Goal: Task Accomplishment & Management: Manage account settings

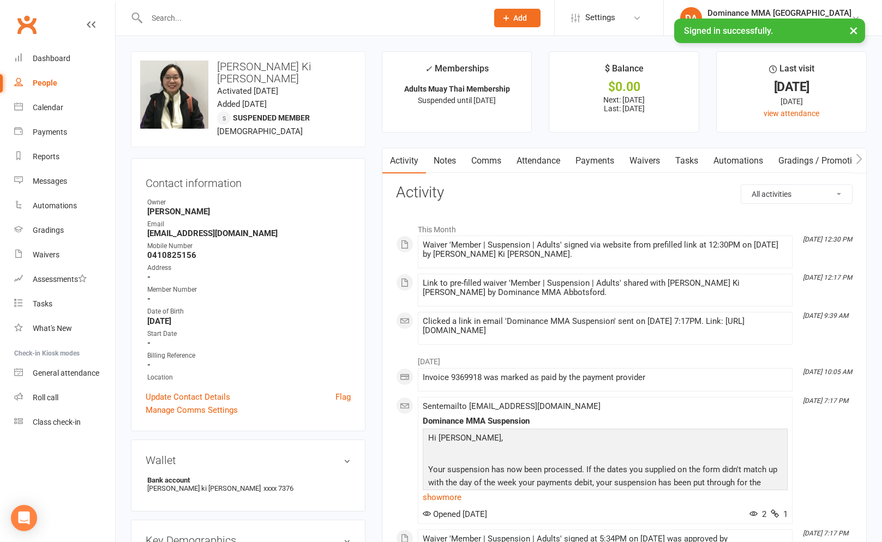
click at [190, 13] on input "text" at bounding box center [311, 17] width 337 height 15
type input "jack rbwon"
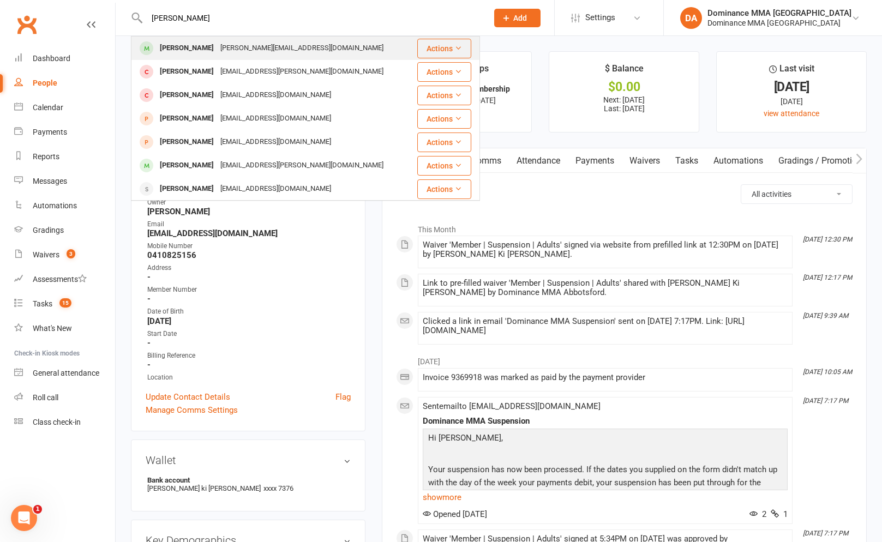
type input "jack brownrig"
click at [182, 52] on div "Jack Brownrigg" at bounding box center [187, 48] width 61 height 16
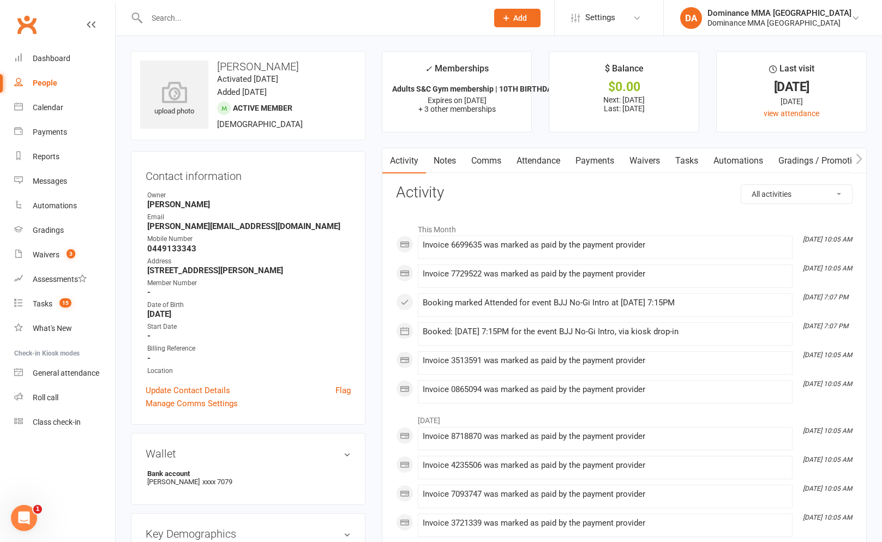
drag, startPoint x: 631, startPoint y: 159, endPoint x: 646, endPoint y: 162, distance: 15.5
click at [631, 159] on link "Waivers" at bounding box center [645, 160] width 46 height 25
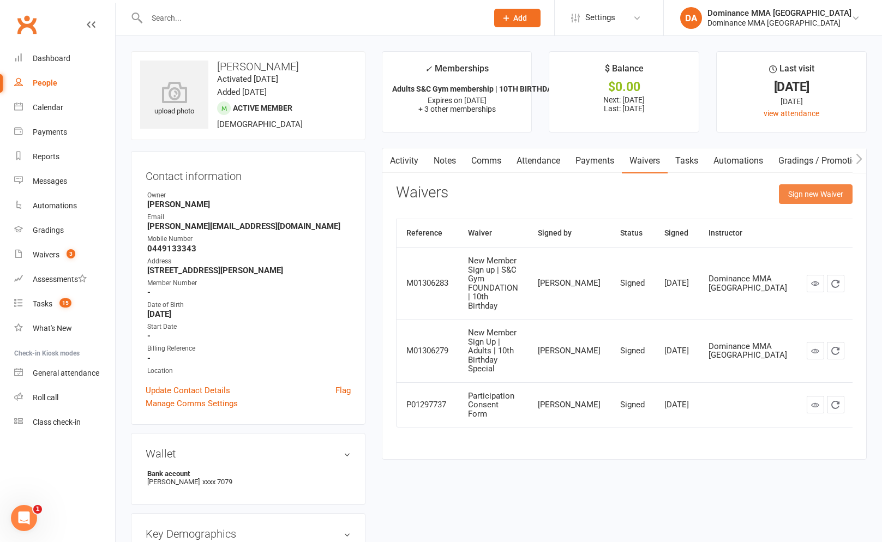
click at [805, 199] on button "Sign new Waiver" at bounding box center [816, 194] width 74 height 20
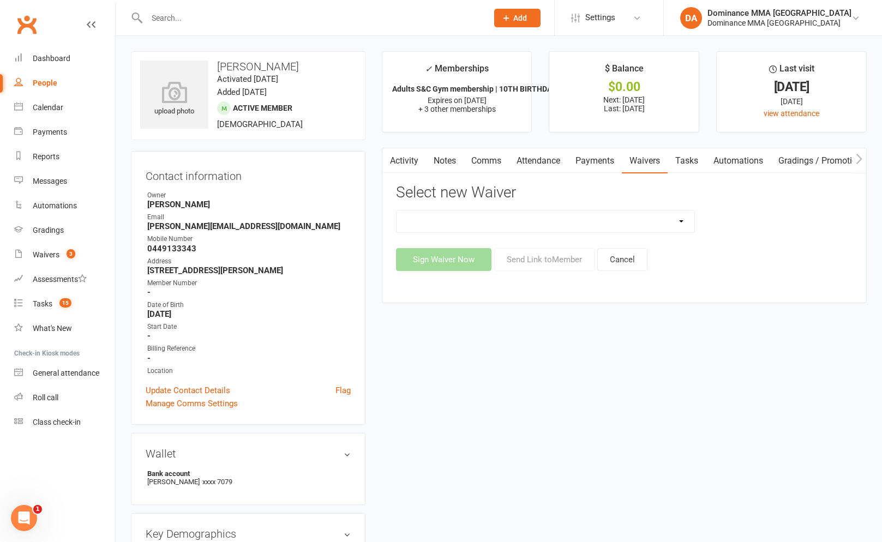
click at [638, 228] on select "Member | Cancellation | Adults Member | Injury Report Form (FOH staff use only)…" at bounding box center [546, 222] width 298 height 22
select select "7287"
click at [514, 265] on button "Send Link to Member" at bounding box center [544, 259] width 100 height 23
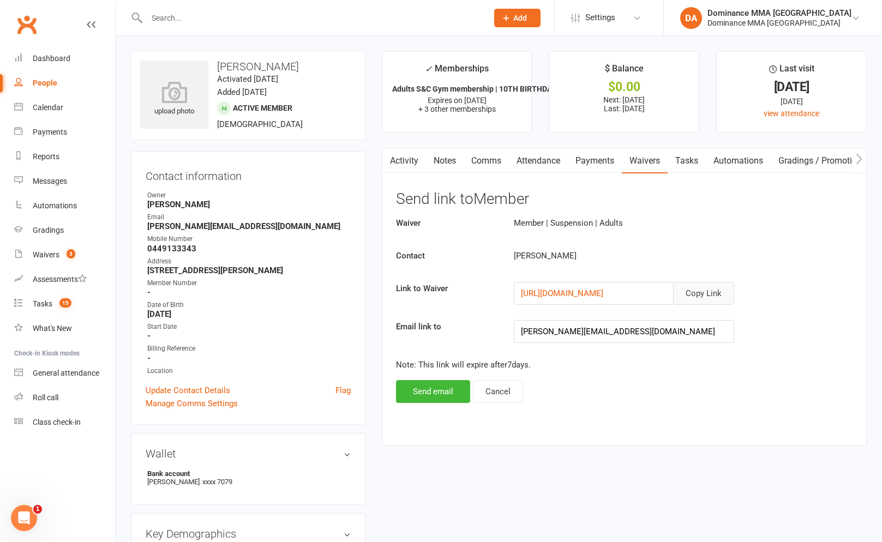
drag, startPoint x: 709, startPoint y: 288, endPoint x: 700, endPoint y: 284, distance: 10.0
click at [709, 288] on button "Copy Link" at bounding box center [703, 293] width 61 height 23
click at [566, 159] on link "Attendance" at bounding box center [538, 160] width 59 height 25
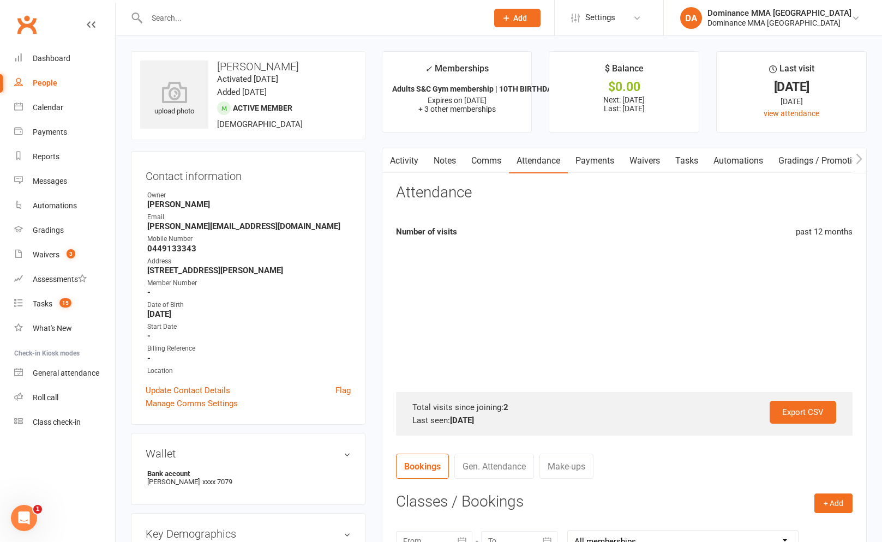
click at [574, 159] on link "Payments" at bounding box center [595, 160] width 54 height 25
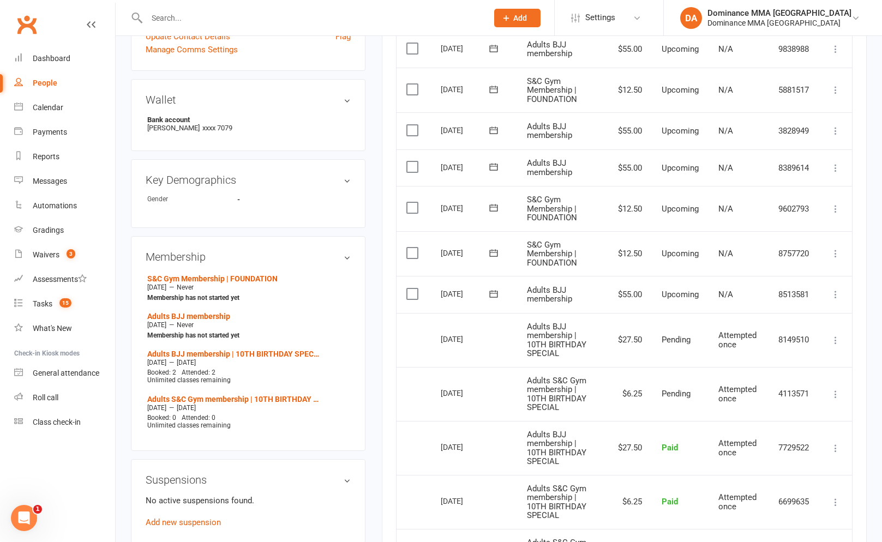
scroll to position [364, 0]
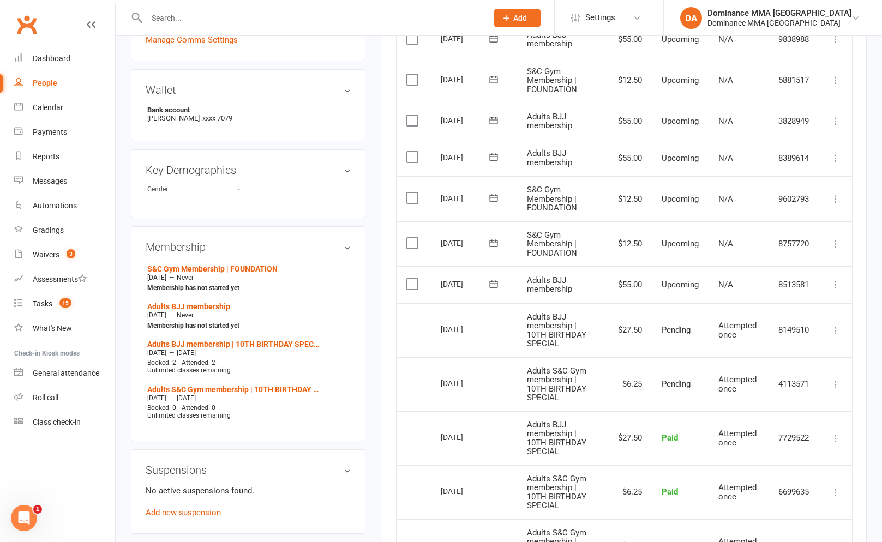
click at [842, 286] on button at bounding box center [835, 284] width 13 height 13
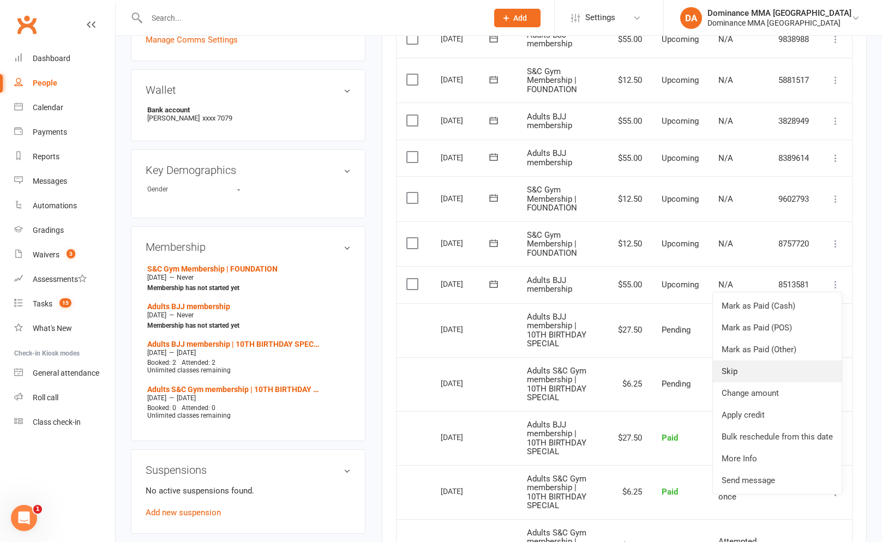
click at [722, 374] on link "Skip" at bounding box center [777, 372] width 129 height 22
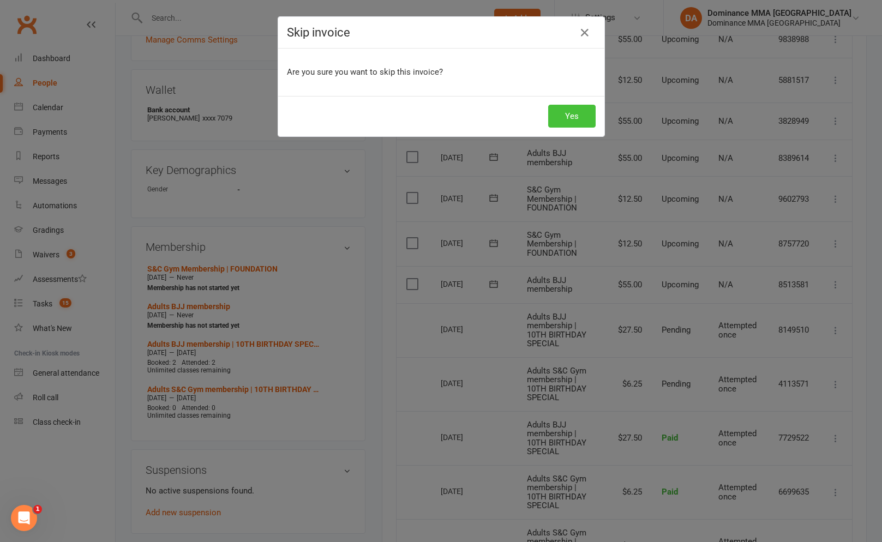
click at [581, 122] on button "Yes" at bounding box center [571, 116] width 47 height 23
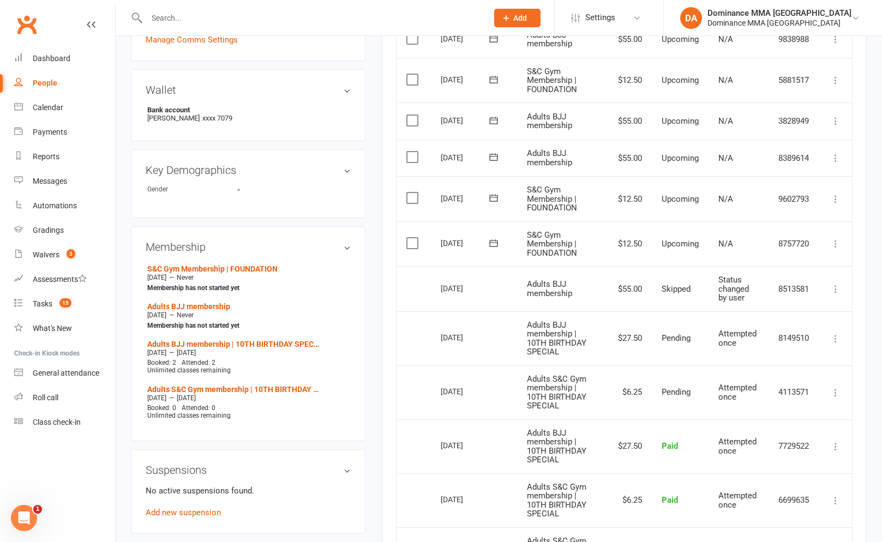
drag, startPoint x: 565, startPoint y: 13, endPoint x: 541, endPoint y: 21, distance: 24.8
click at [541, 14] on button "Add" at bounding box center [517, 18] width 46 height 19
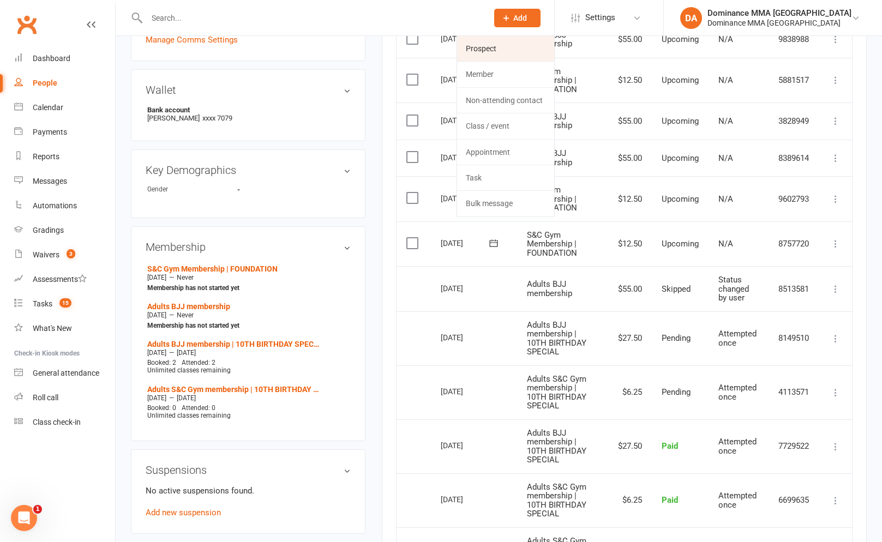
click at [506, 51] on link "Prospect" at bounding box center [505, 48] width 97 height 25
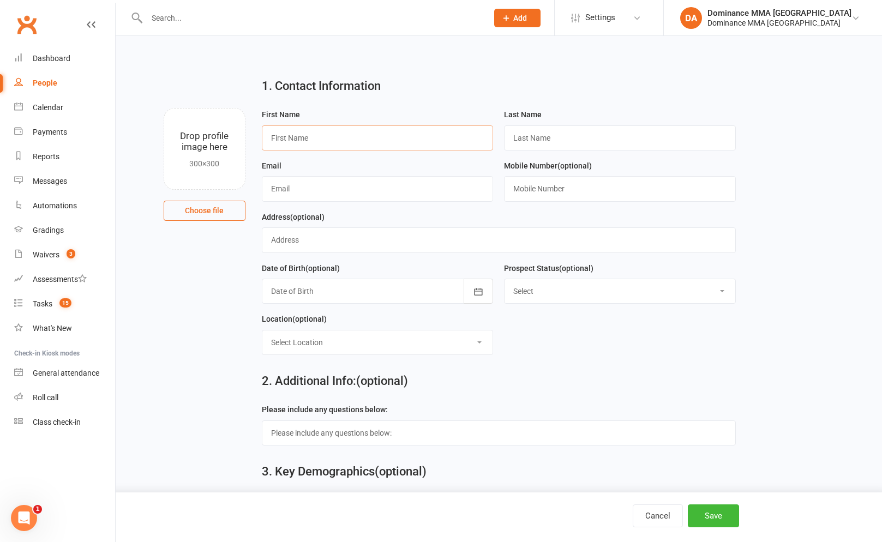
click at [328, 140] on input "text" at bounding box center [378, 137] width 232 height 25
type input "Ed"
click at [527, 19] on span "Add" at bounding box center [520, 18] width 14 height 9
click at [536, 105] on link "Non-attending contact" at bounding box center [505, 100] width 97 height 25
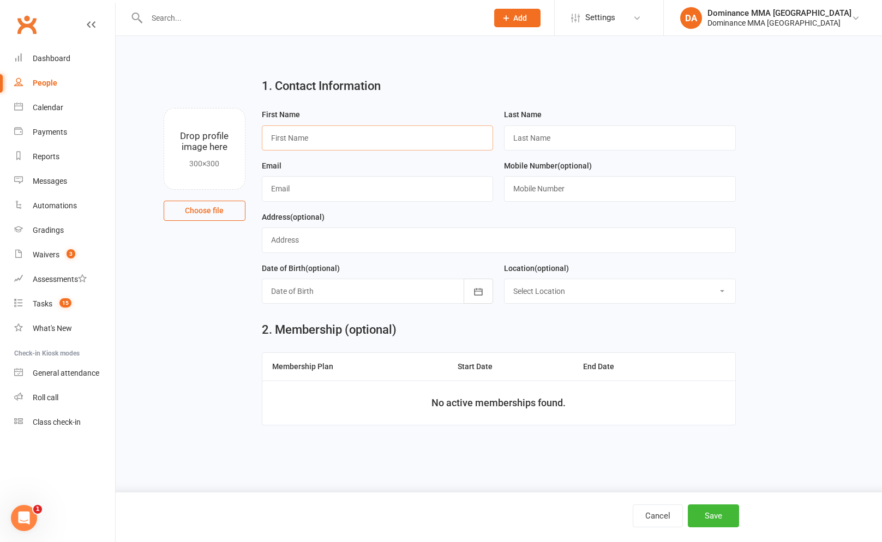
click at [328, 138] on input "text" at bounding box center [378, 137] width 232 height 25
type input "Suellen"
type input "Hunter"
click at [584, 196] on input "text" at bounding box center [620, 188] width 232 height 25
paste input "422393361"
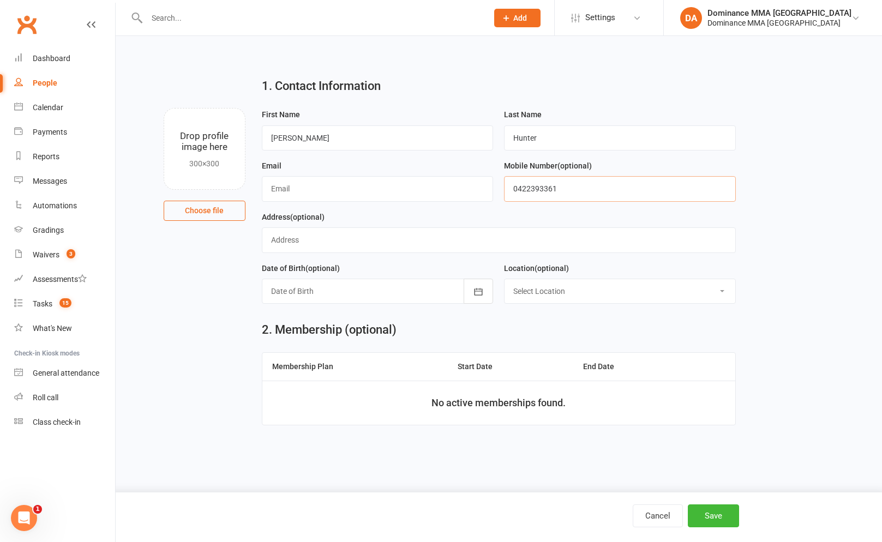
type input "0422393361"
click at [335, 190] on input "text" at bounding box center [378, 188] width 232 height 25
paste input "sa.hunter@optusnet.com.au"
type input "sa.hunter@optusnet.com.au"
click at [719, 508] on button "Save" at bounding box center [713, 516] width 51 height 23
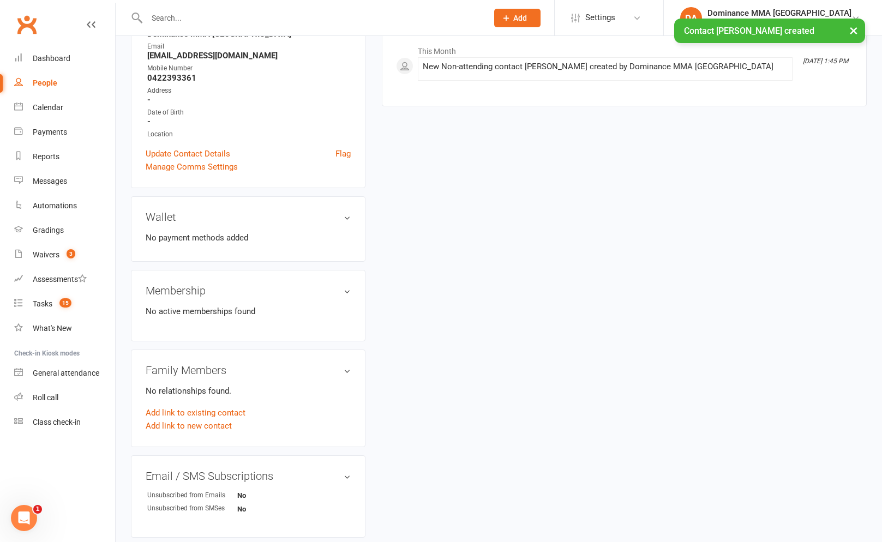
scroll to position [348, 0]
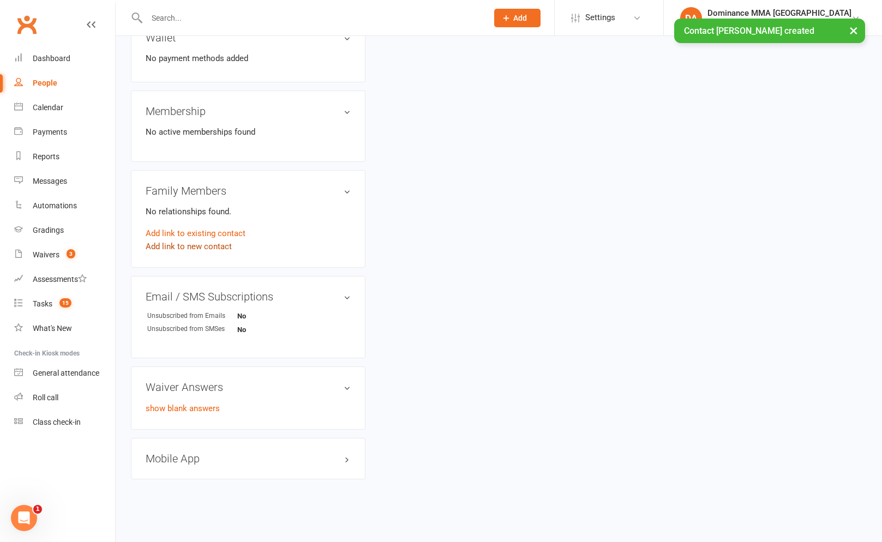
click at [188, 247] on link "Add link to new contact" at bounding box center [189, 246] width 86 height 13
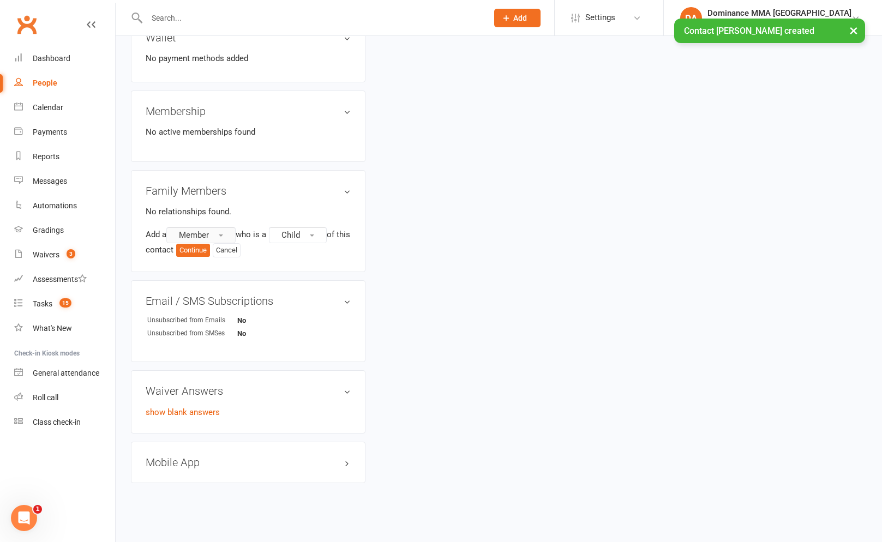
click at [212, 236] on button "Member" at bounding box center [200, 235] width 69 height 16
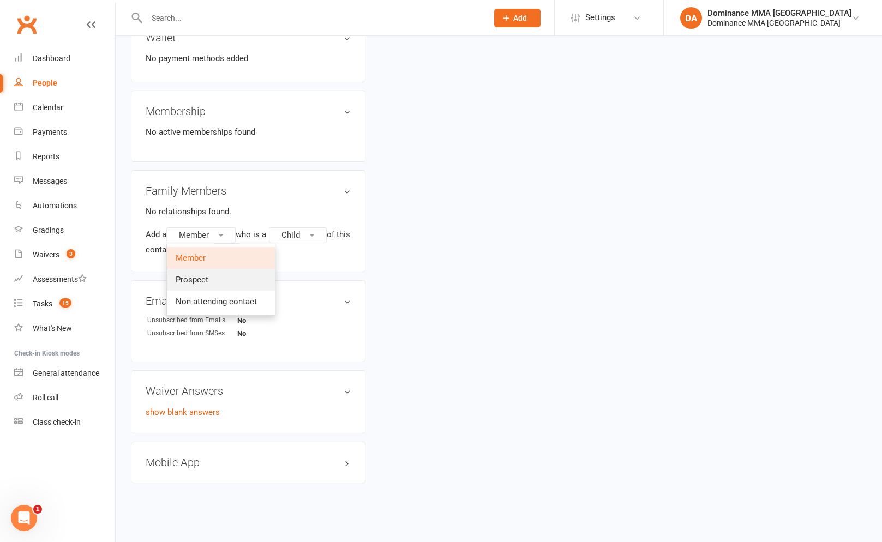
click at [205, 275] on span "Prospect" at bounding box center [192, 280] width 33 height 10
click at [222, 248] on button "Continue" at bounding box center [209, 250] width 34 height 13
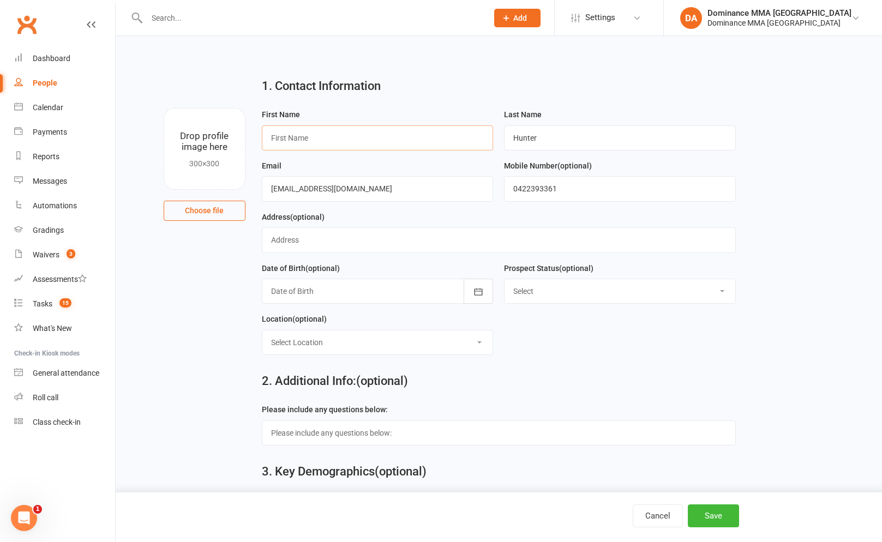
click at [411, 143] on input "text" at bounding box center [378, 137] width 232 height 25
type input "Edward"
click at [726, 520] on button "Save" at bounding box center [713, 516] width 51 height 23
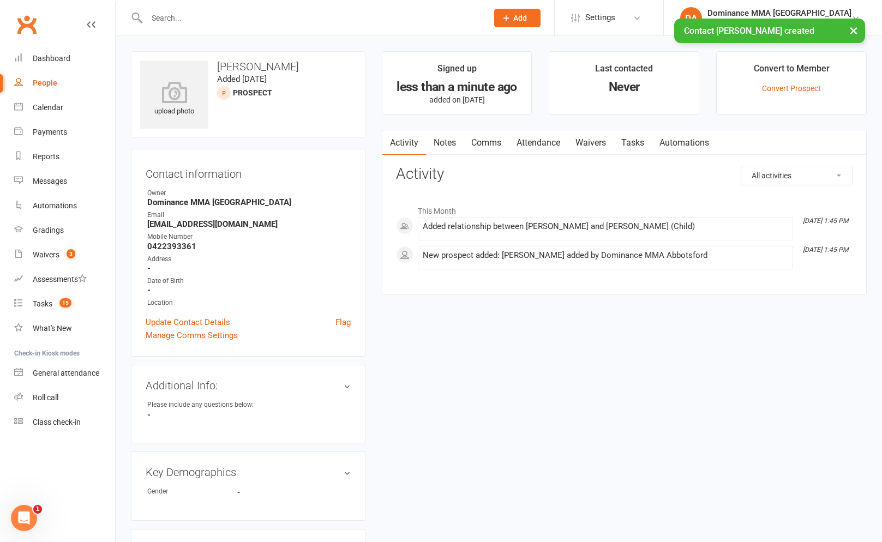
click at [429, 147] on link "Notes" at bounding box center [445, 142] width 38 height 25
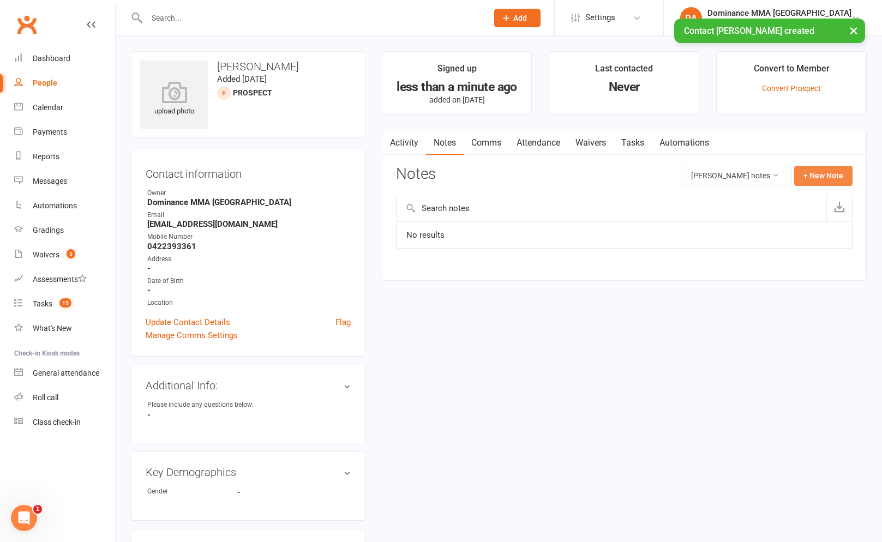
click at [804, 171] on button "+ New Note" at bounding box center [823, 176] width 58 height 20
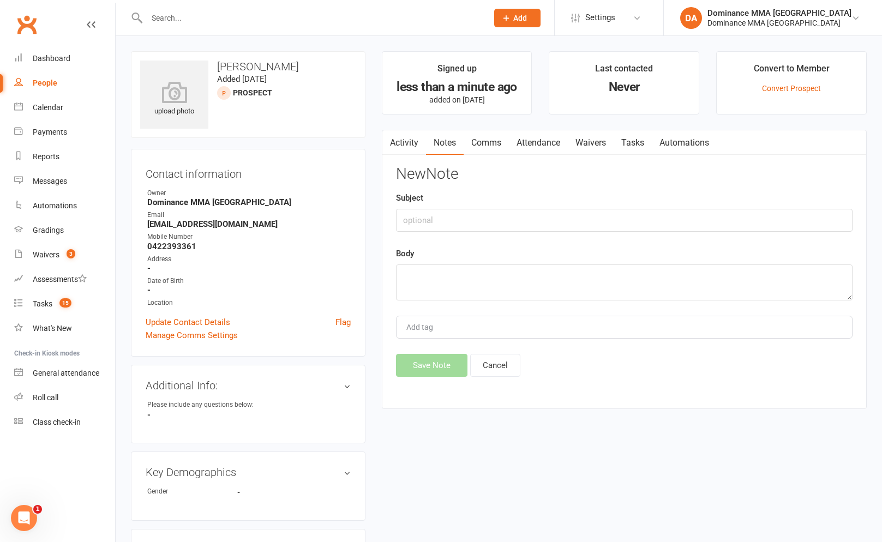
click at [442, 241] on div "New Note Subject Body Add tag Save Note Cancel" at bounding box center [624, 271] width 457 height 211
click at [447, 230] on input "text" at bounding box center [624, 220] width 457 height 23
type input "ISC"
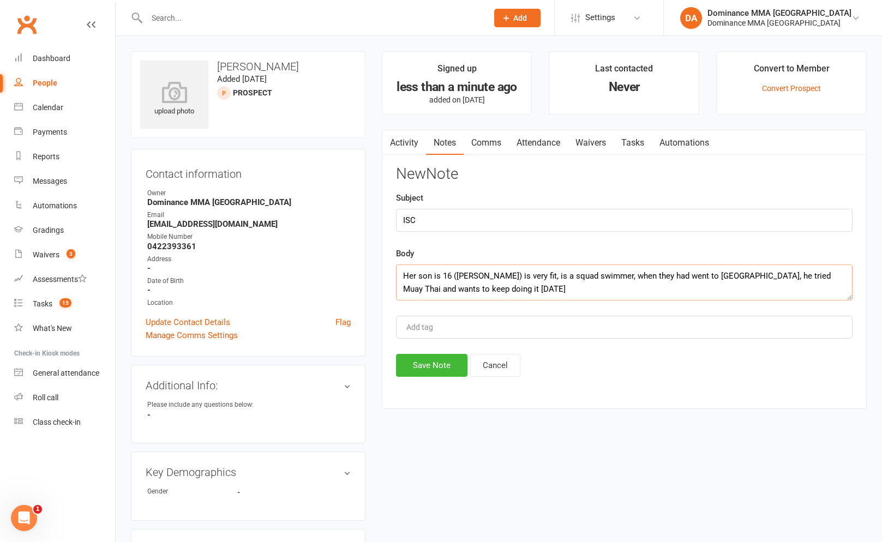
type textarea "Her son is 16 (Edward) is very fit, is a squad swimmer, when they had went to B…"
drag, startPoint x: 418, startPoint y: 350, endPoint x: 424, endPoint y: 355, distance: 7.8
click at [419, 350] on div "New Note Subject ISC Body Her son is 16 (Edward) is very fit, is a squad swimme…" at bounding box center [624, 271] width 457 height 211
click at [425, 355] on button "Save Note" at bounding box center [431, 365] width 71 height 23
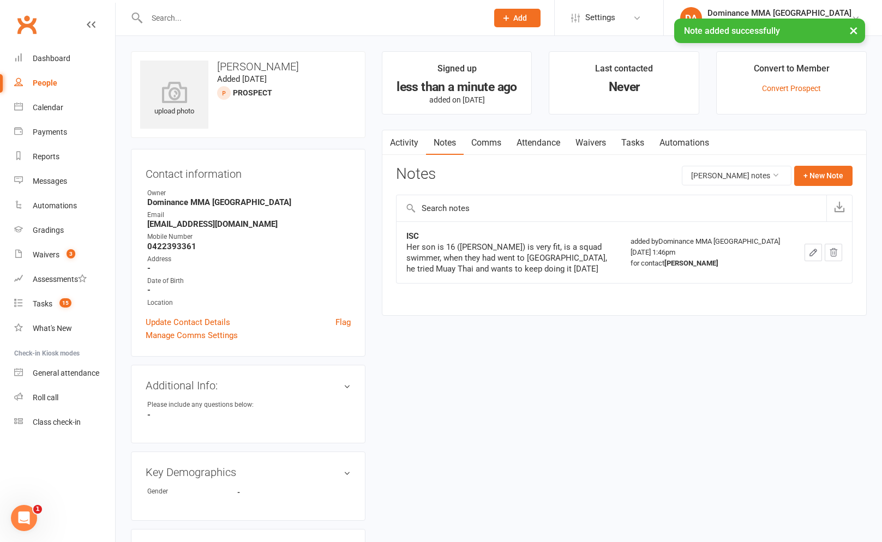
drag, startPoint x: 642, startPoint y: 143, endPoint x: 641, endPoint y: 148, distance: 5.5
click at [641, 143] on link "Tasks" at bounding box center [633, 142] width 38 height 25
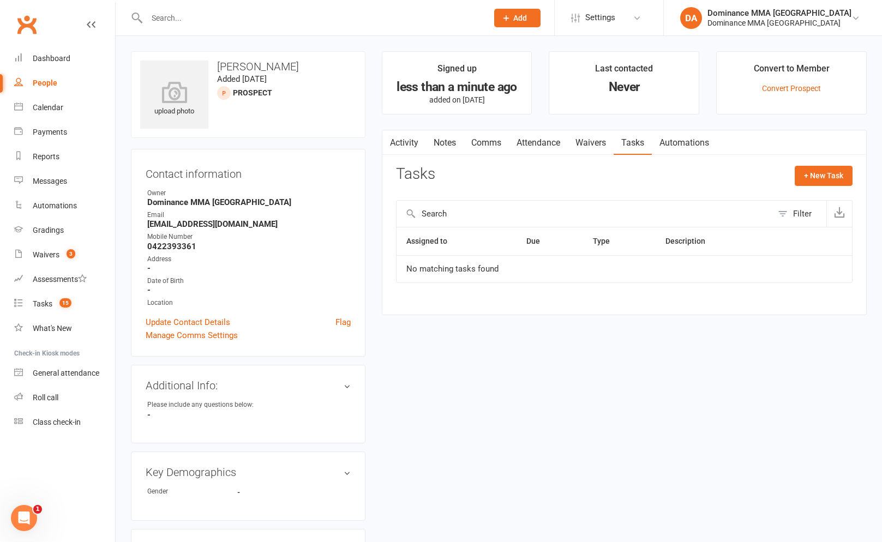
click at [489, 137] on link "Comms" at bounding box center [486, 142] width 45 height 25
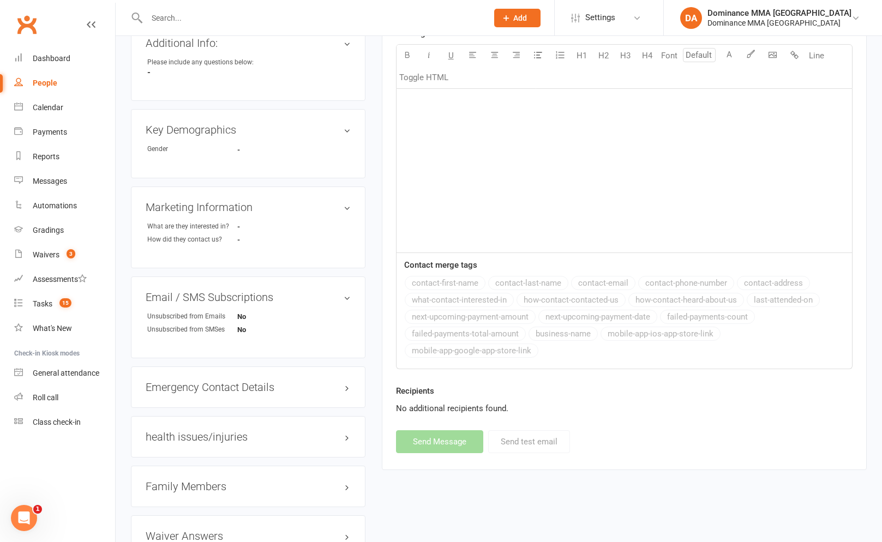
scroll to position [433, 0]
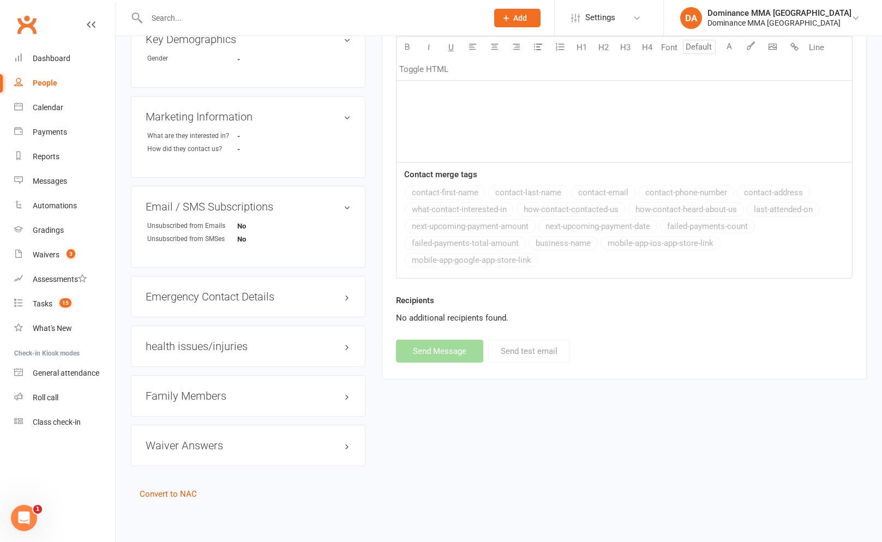
click at [195, 393] on h3 "Family Members" at bounding box center [248, 396] width 205 height 12
drag, startPoint x: 183, startPoint y: 416, endPoint x: 190, endPoint y: 405, distance: 13.0
click at [183, 416] on link "Suellen Hunter - Parent / Guardian" at bounding box center [209, 418] width 125 height 11
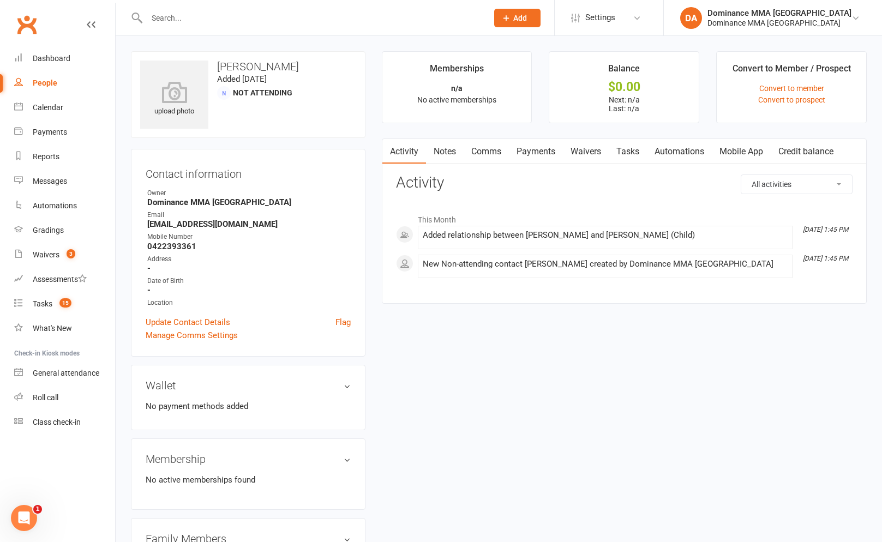
click at [497, 159] on link "Comms" at bounding box center [486, 151] width 45 height 25
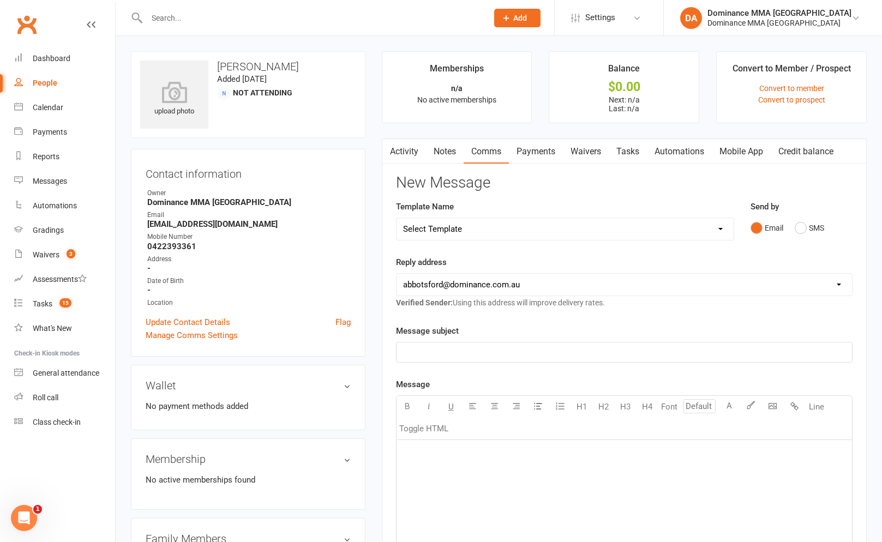
click at [452, 227] on select "Select Template [Email] MARKETING | 10TH BIRTHDAY SPECIAL | CANCELLED MEMBERS […" at bounding box center [565, 229] width 337 height 22
select select "20"
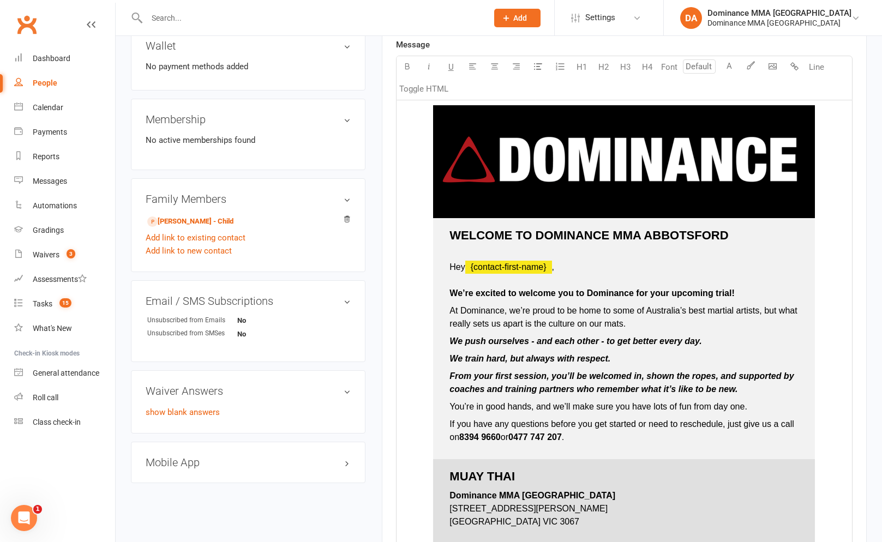
scroll to position [341, 0]
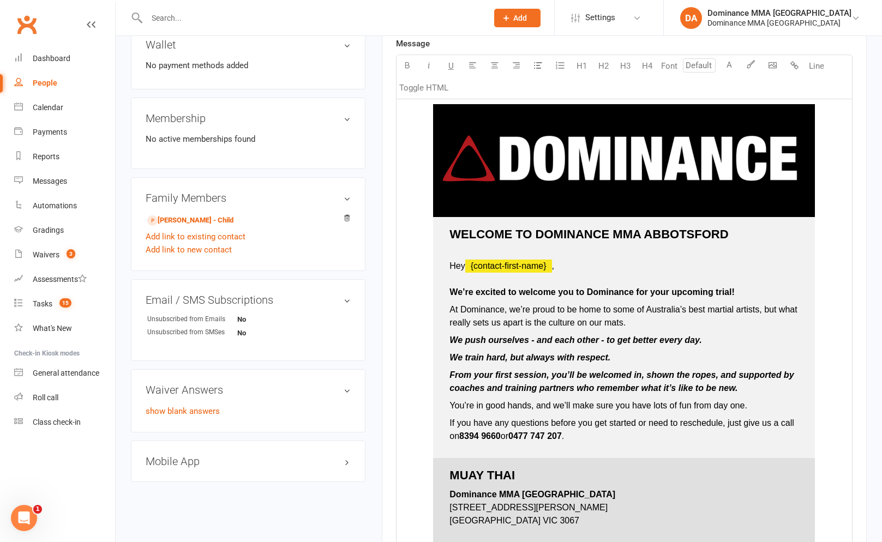
click at [497, 273] on p "Hey ﻿ {contact-first-name} , We’re excited to welcome you to Dominance for your…" at bounding box center [623, 279] width 349 height 39
type input "16"
click at [470, 268] on span "﻿ {contact-first-name}" at bounding box center [508, 265] width 87 height 9
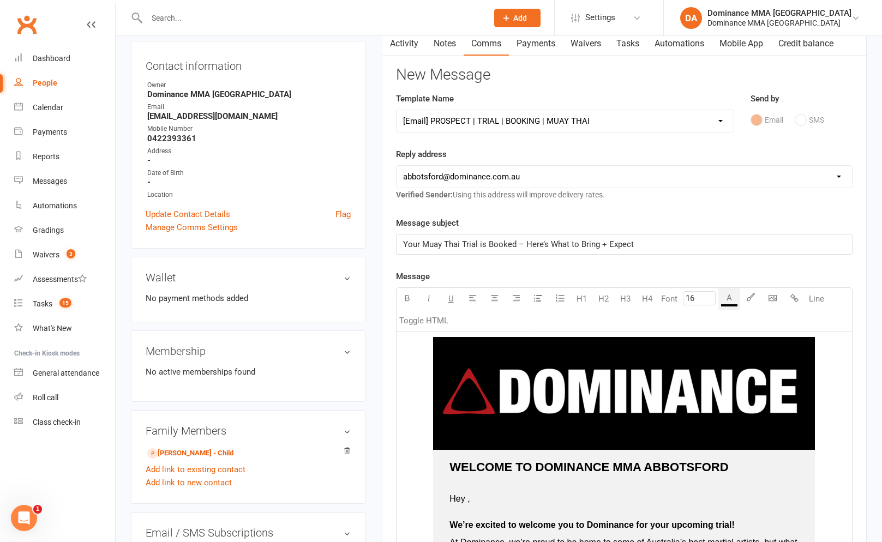
scroll to position [0, 0]
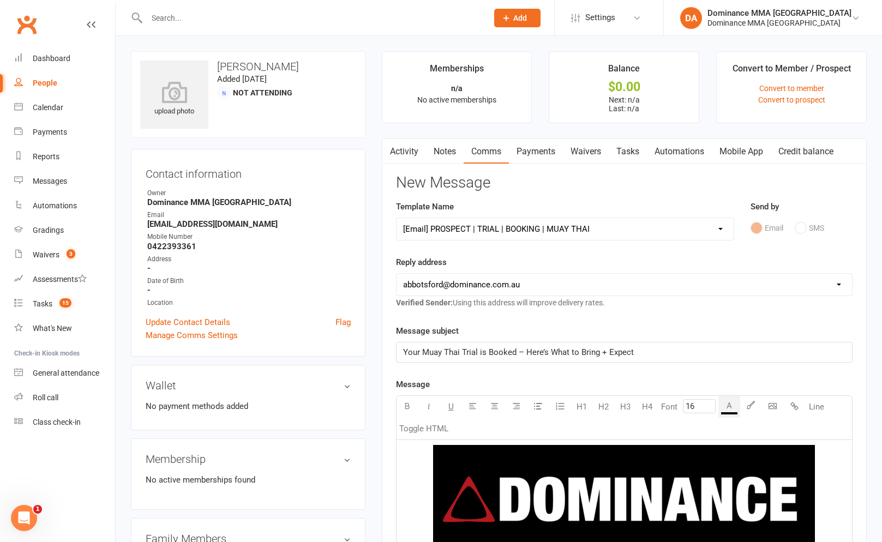
drag, startPoint x: 503, startPoint y: 211, endPoint x: 500, endPoint y: 220, distance: 9.1
click at [502, 217] on div "Template Name Select Template [Email] MARKETING | 10TH BIRTHDAY SPECIAL | CANCE…" at bounding box center [565, 220] width 338 height 40
click at [499, 221] on select "Select Template [Email] MARKETING | 10TH BIRTHDAY SPECIAL | CANCELLED MEMBERS […" at bounding box center [565, 229] width 337 height 22
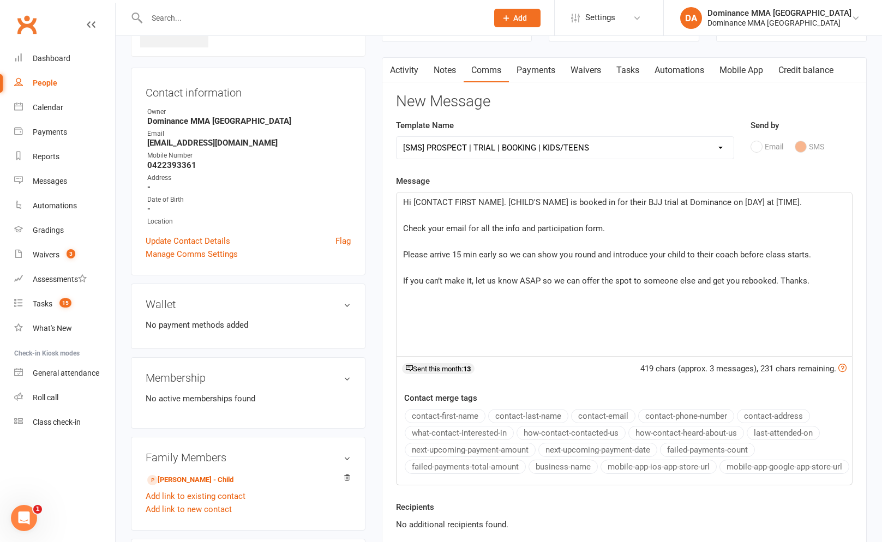
scroll to position [86, 0]
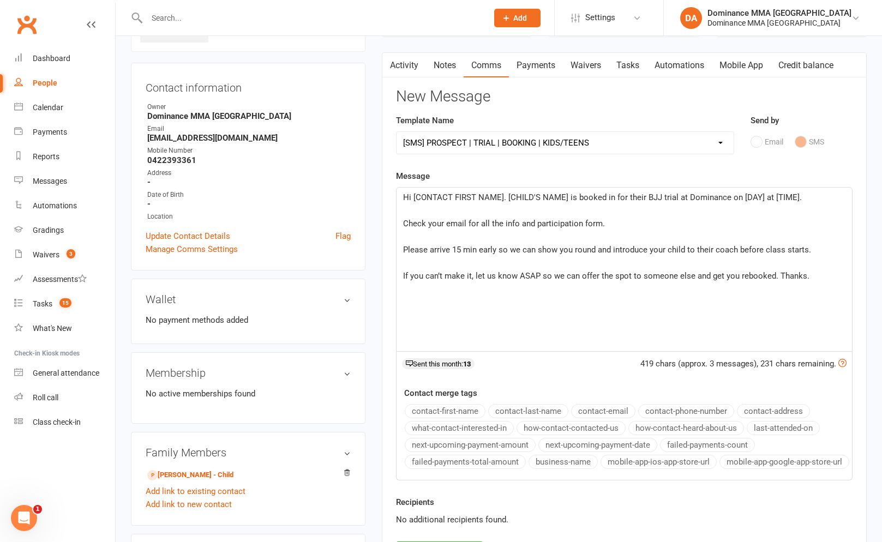
click at [464, 146] on select "Select Template [Email] MARKETING | 10TH BIRTHDAY SPECIAL | CANCELLED MEMBERS […" at bounding box center [565, 143] width 337 height 22
select select "20"
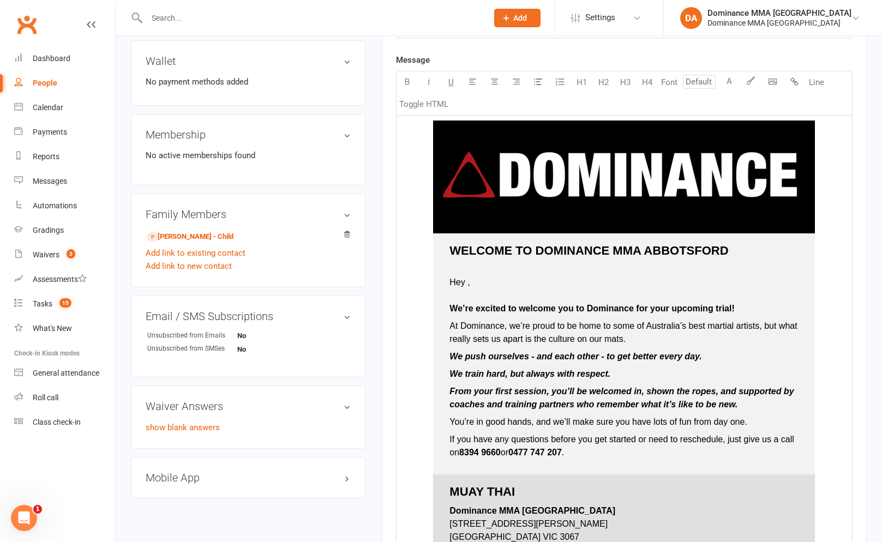
scroll to position [327, 0]
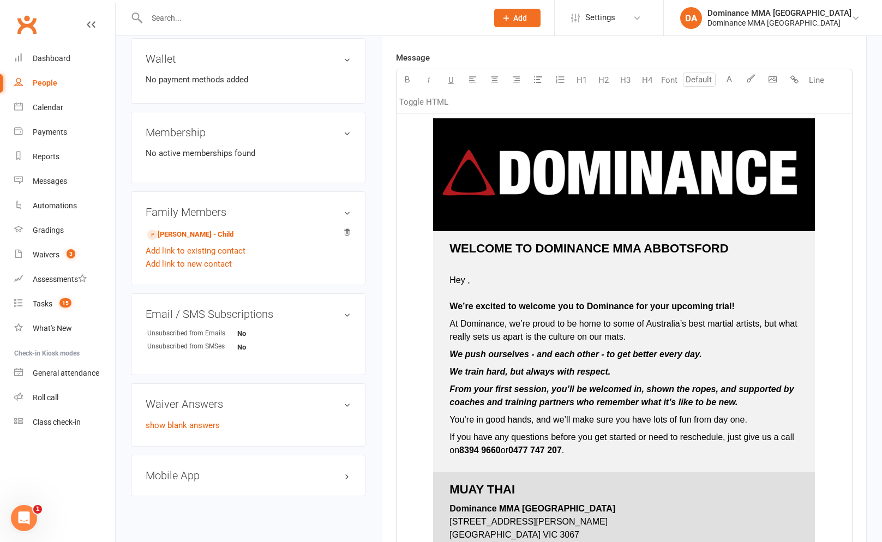
click at [513, 287] on p "Hey , We’re excited to welcome you to Dominance for your upcoming trial!" at bounding box center [623, 293] width 349 height 39
type input "16"
drag, startPoint x: 466, startPoint y: 284, endPoint x: 483, endPoint y: 280, distance: 17.3
click at [466, 284] on span "Hey ," at bounding box center [459, 279] width 20 height 9
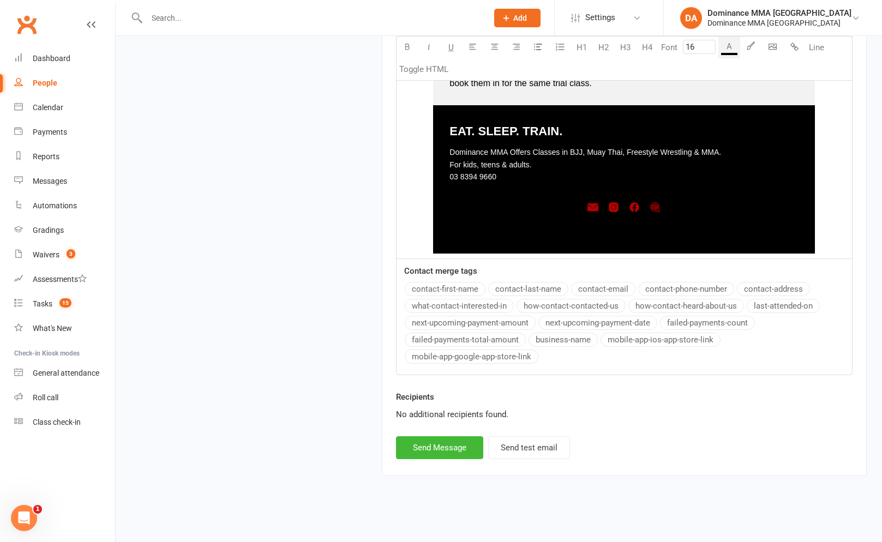
scroll to position [1536, 0]
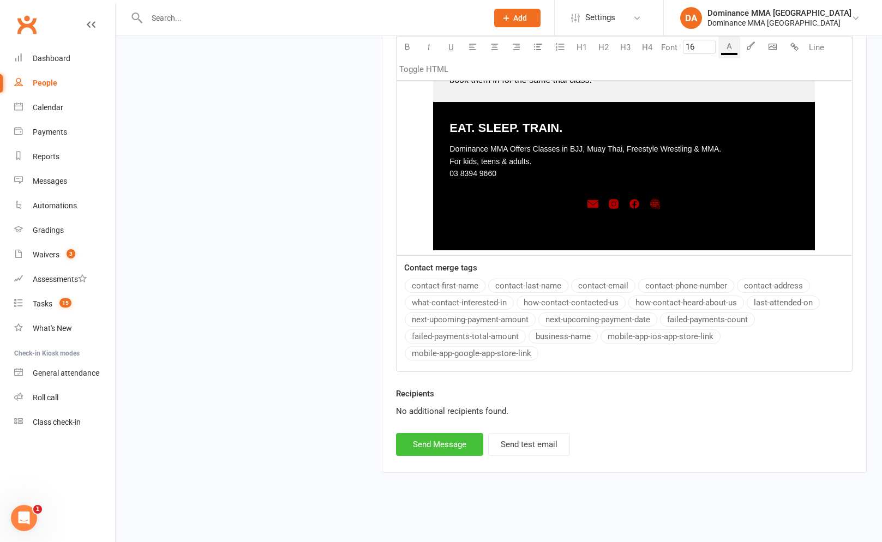
click at [455, 443] on button "Send Message" at bounding box center [439, 444] width 87 height 23
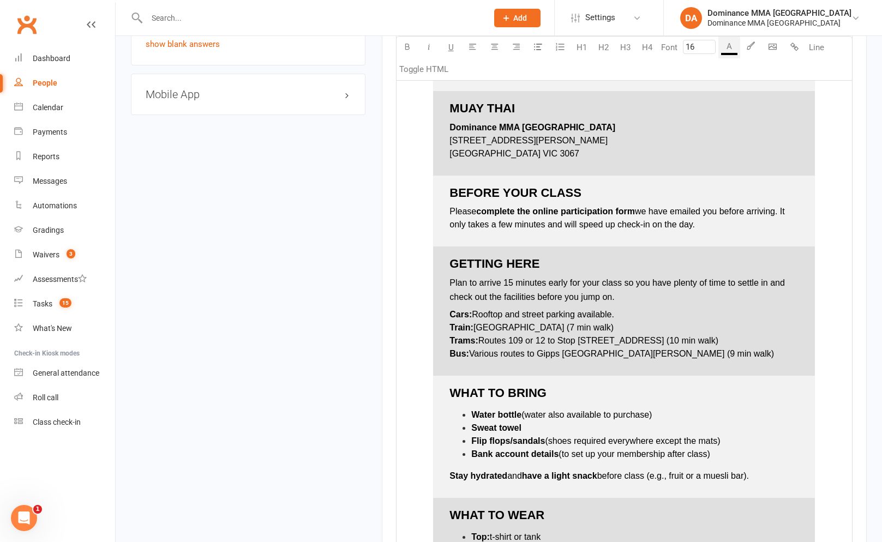
select select
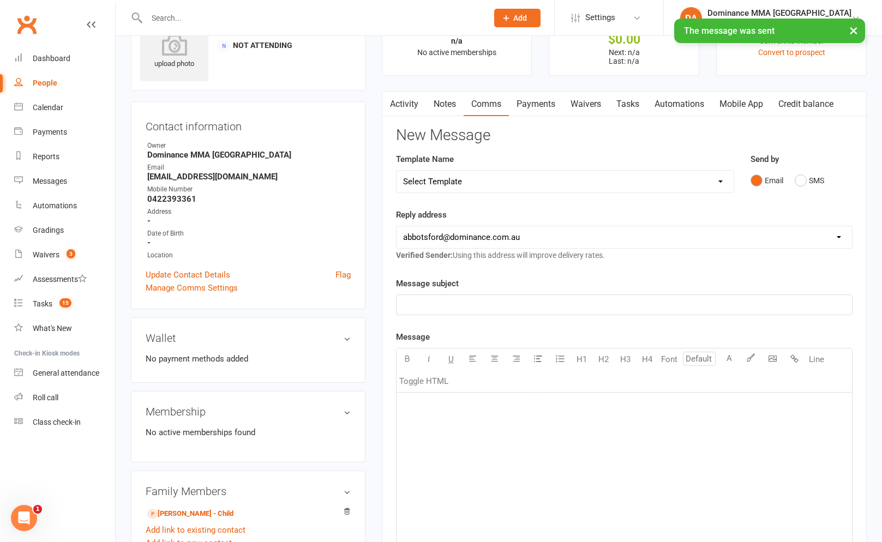
scroll to position [0, 0]
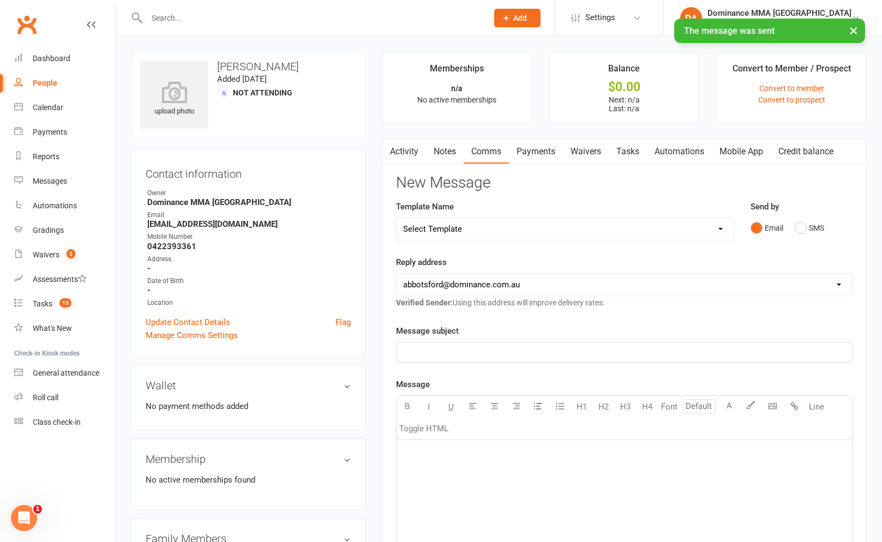
click at [586, 161] on link "Waivers" at bounding box center [586, 151] width 46 height 25
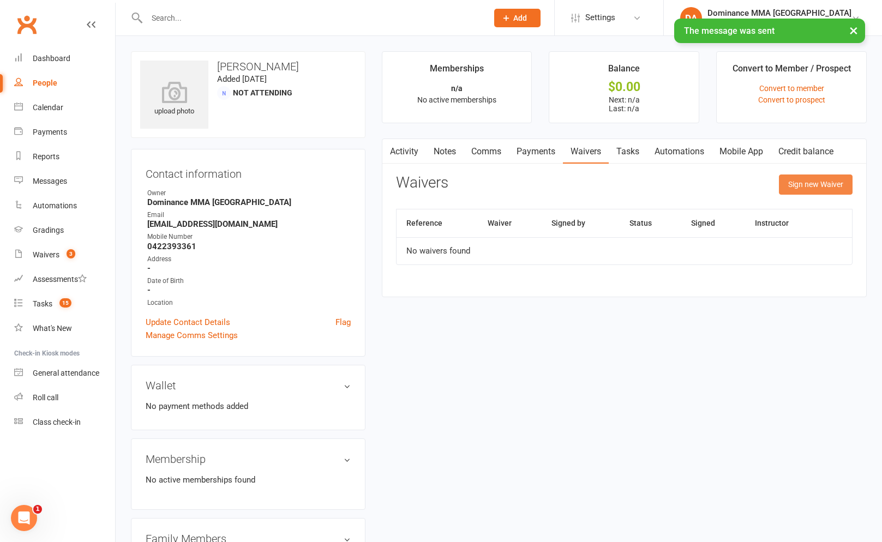
click at [849, 182] on button "Sign new Waiver" at bounding box center [816, 185] width 74 height 20
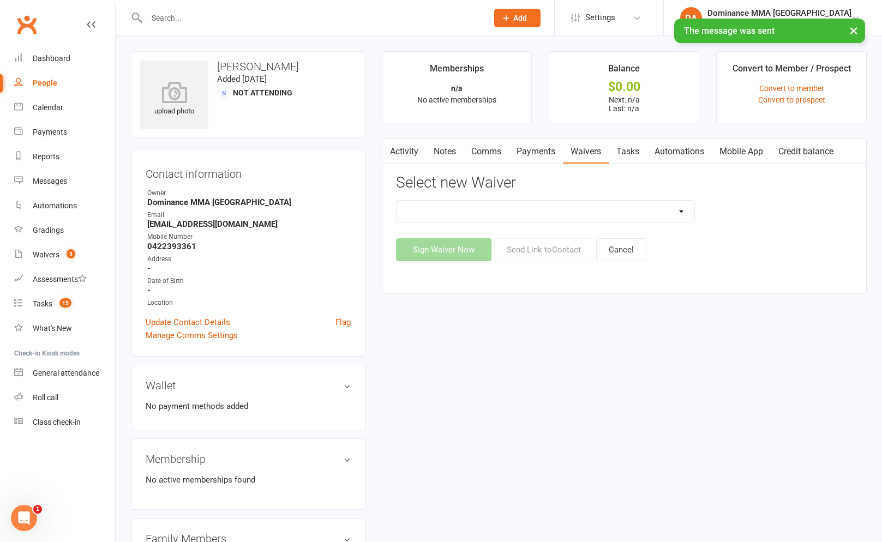
click at [544, 203] on select "Member | Cancellation | Adults Member | Cancellation | Kids/Teens Member | Inju…" at bounding box center [546, 212] width 298 height 22
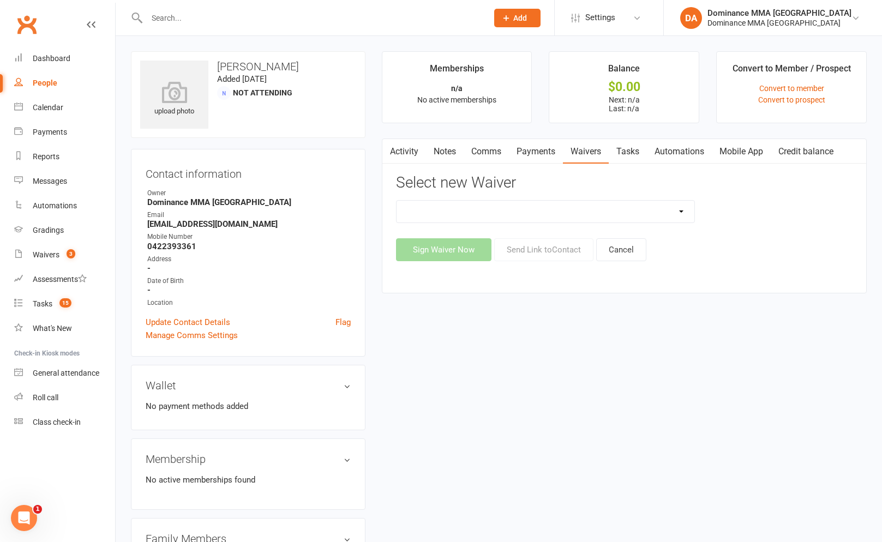
select select "45"
click at [510, 243] on button "Send Link to Contact" at bounding box center [543, 249] width 99 height 23
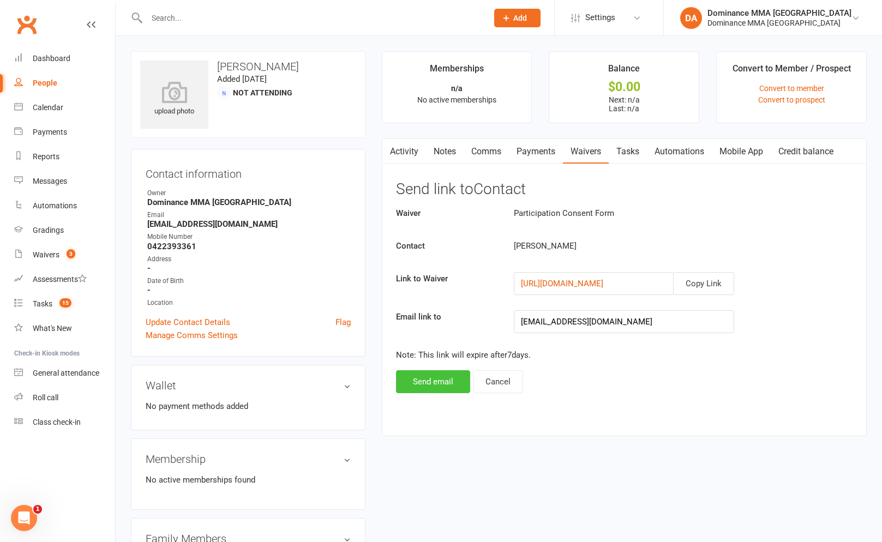
click at [437, 371] on button "Send email" at bounding box center [433, 381] width 74 height 23
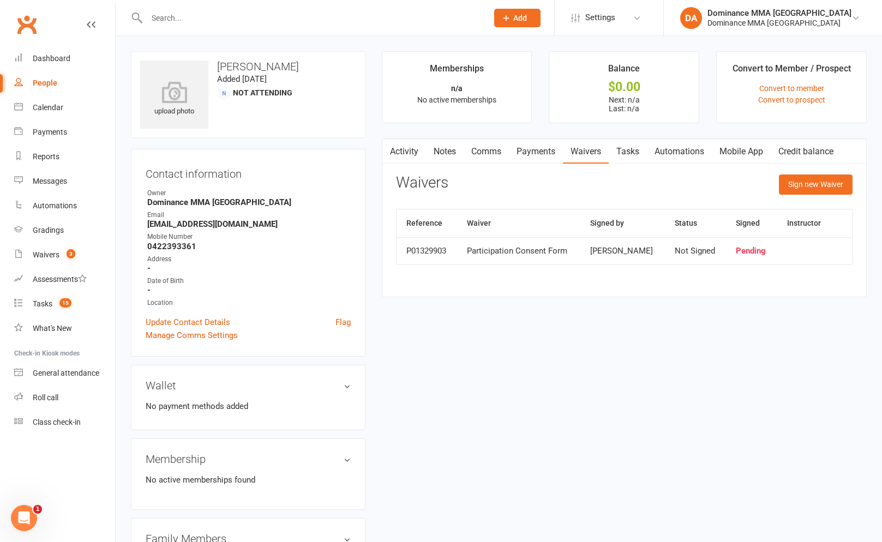
drag, startPoint x: 215, startPoint y: 14, endPoint x: 223, endPoint y: 14, distance: 7.1
click at [220, 14] on input "text" at bounding box center [311, 17] width 337 height 15
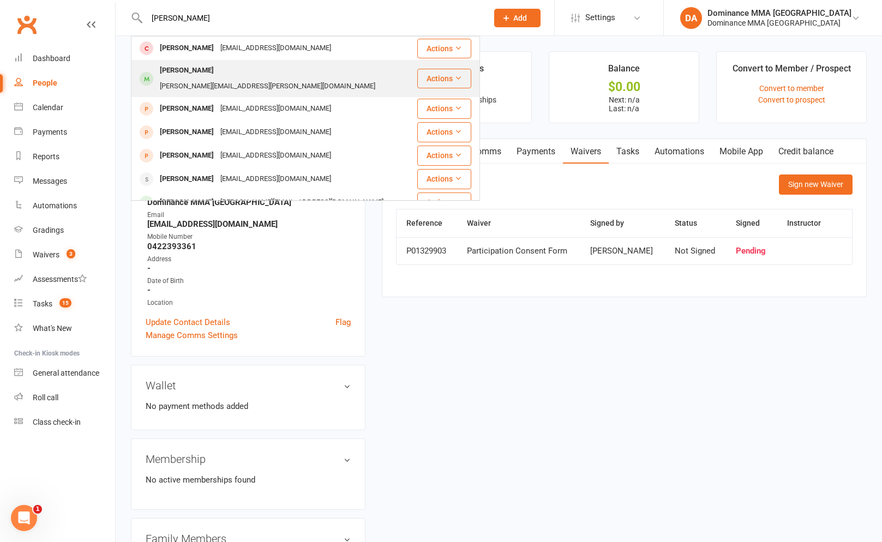
type input "archie"
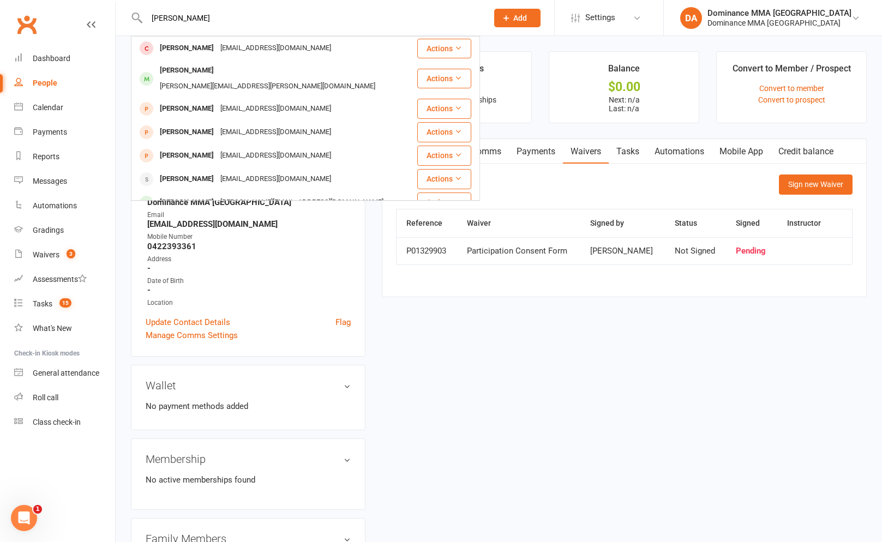
click at [204, 71] on div "Archie Koning" at bounding box center [187, 71] width 61 height 16
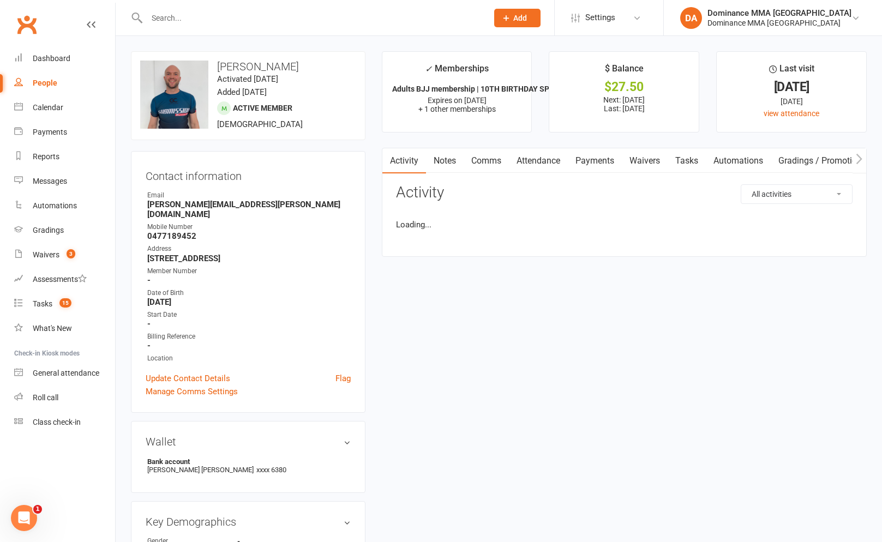
click at [553, 151] on link "Attendance" at bounding box center [538, 160] width 59 height 25
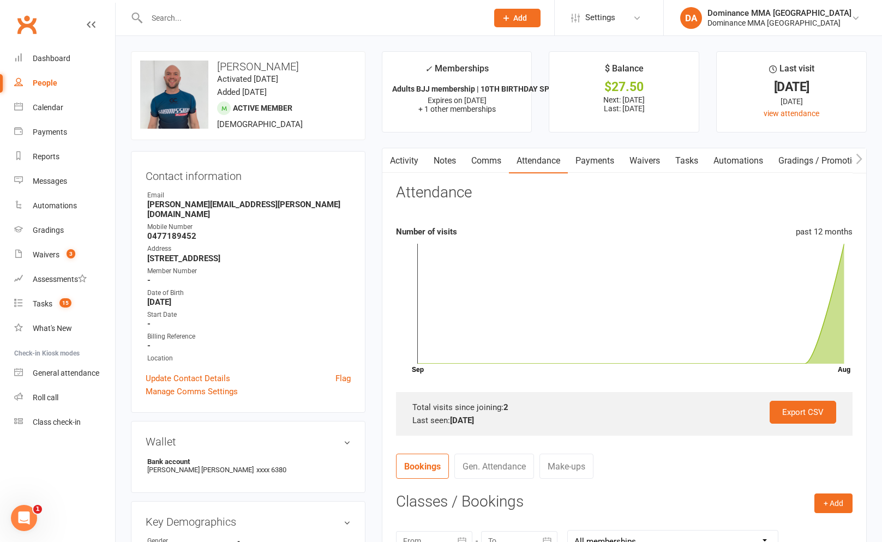
click at [609, 164] on link "Payments" at bounding box center [595, 160] width 54 height 25
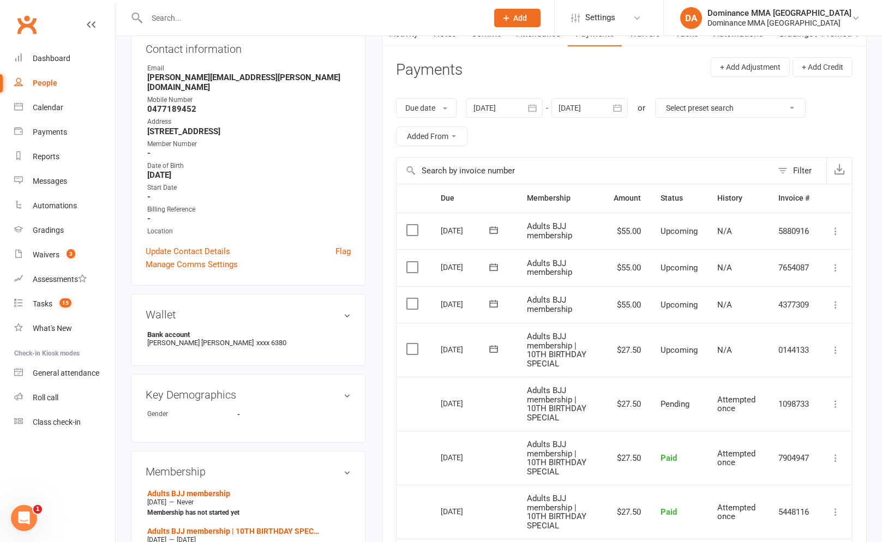
scroll to position [133, 0]
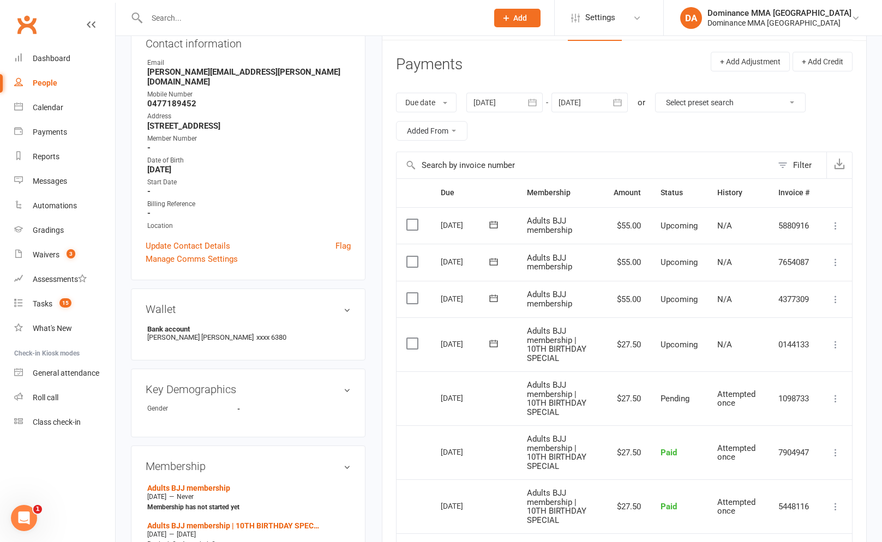
click at [836, 341] on icon at bounding box center [835, 344] width 11 height 11
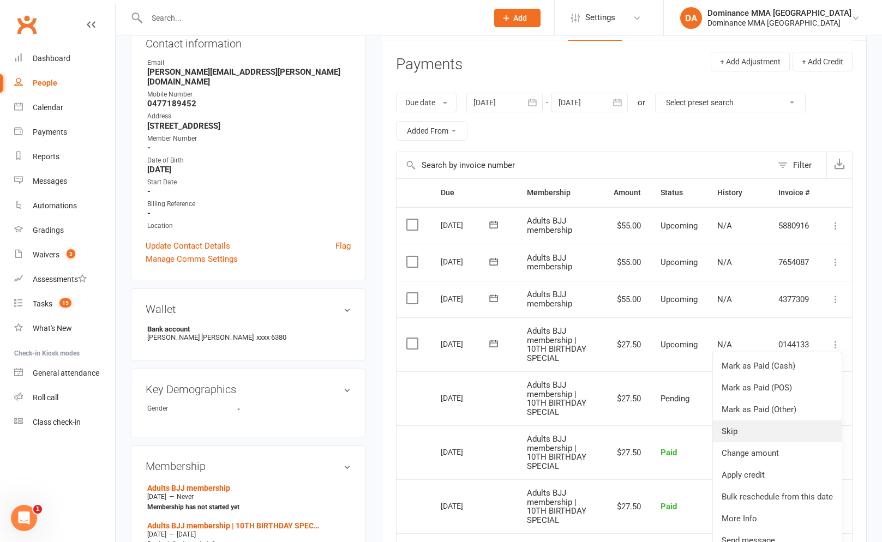
click at [746, 434] on link "Skip" at bounding box center [777, 432] width 129 height 22
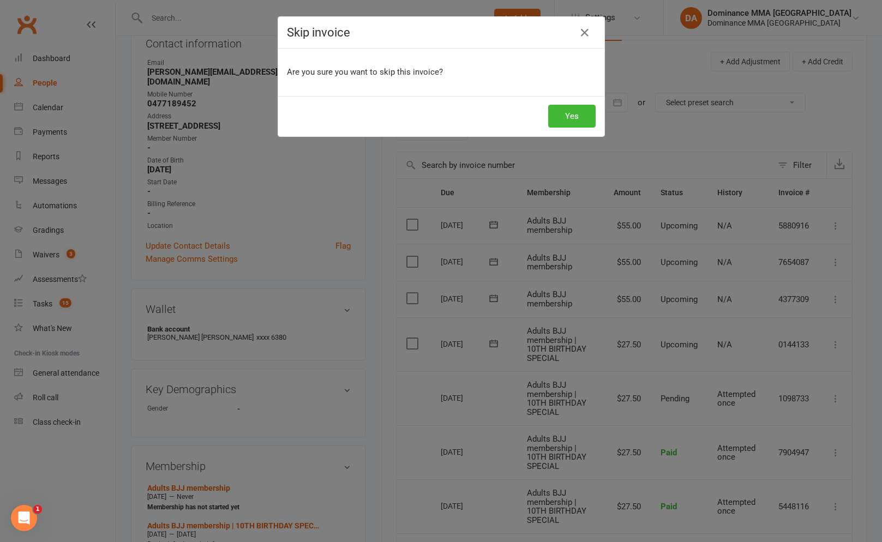
click at [550, 101] on div "Yes" at bounding box center [441, 116] width 326 height 40
drag, startPoint x: 569, startPoint y: 111, endPoint x: 587, endPoint y: 139, distance: 33.1
click at [571, 113] on button "Yes" at bounding box center [571, 116] width 47 height 23
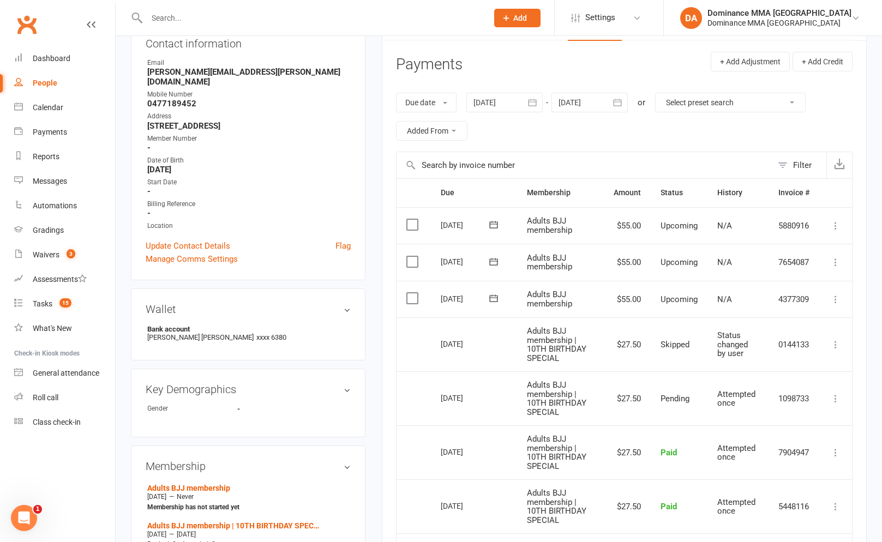
scroll to position [0, 0]
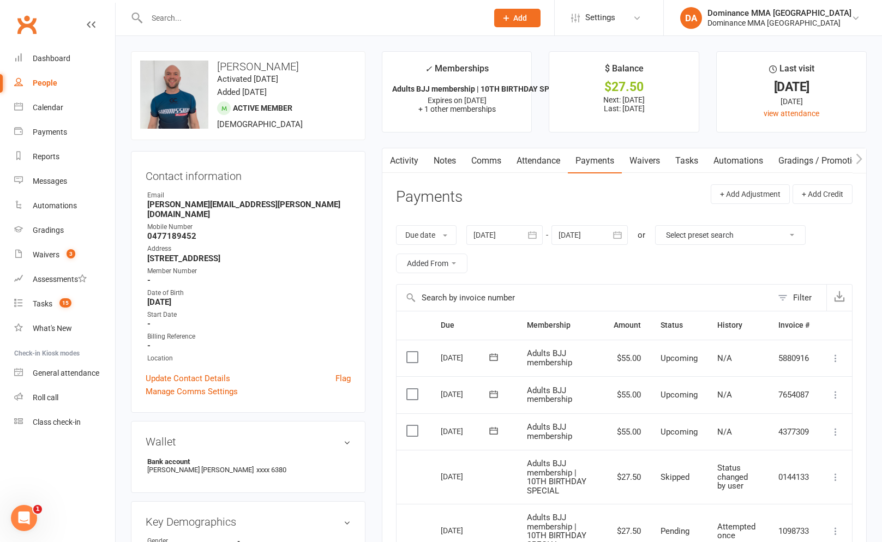
click at [223, 10] on input "text" at bounding box center [311, 17] width 337 height 15
type input "s"
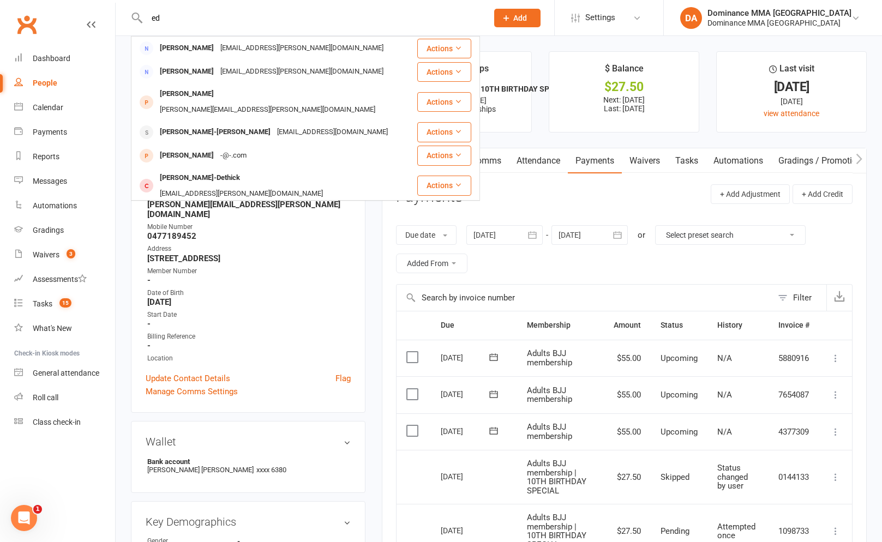
type input "e"
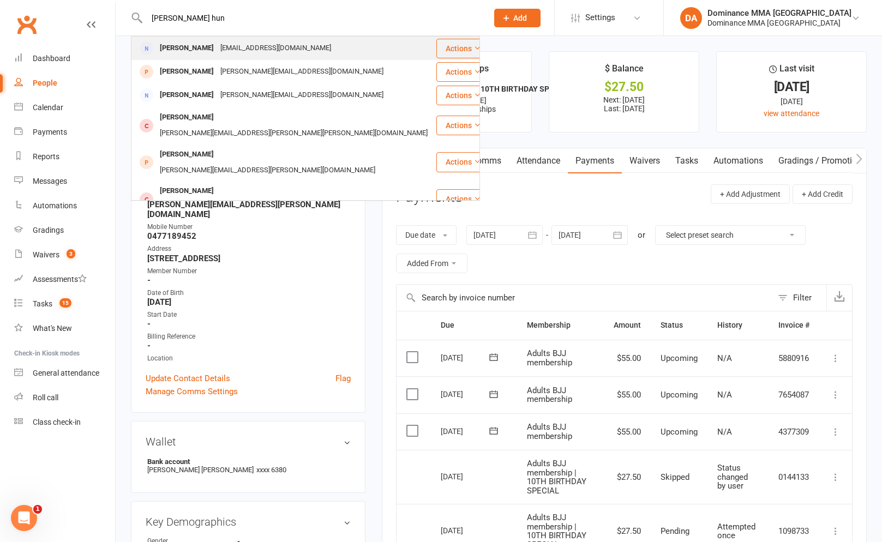
type input "suellen hun"
click at [226, 50] on div "sa.hunter@optusnet.com.au" at bounding box center [275, 48] width 117 height 16
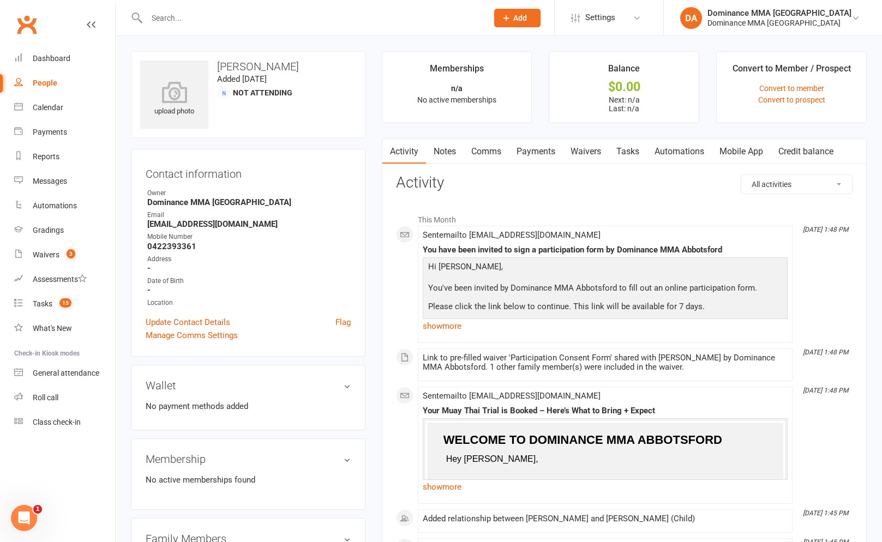
click at [639, 152] on link "Tasks" at bounding box center [628, 151] width 38 height 25
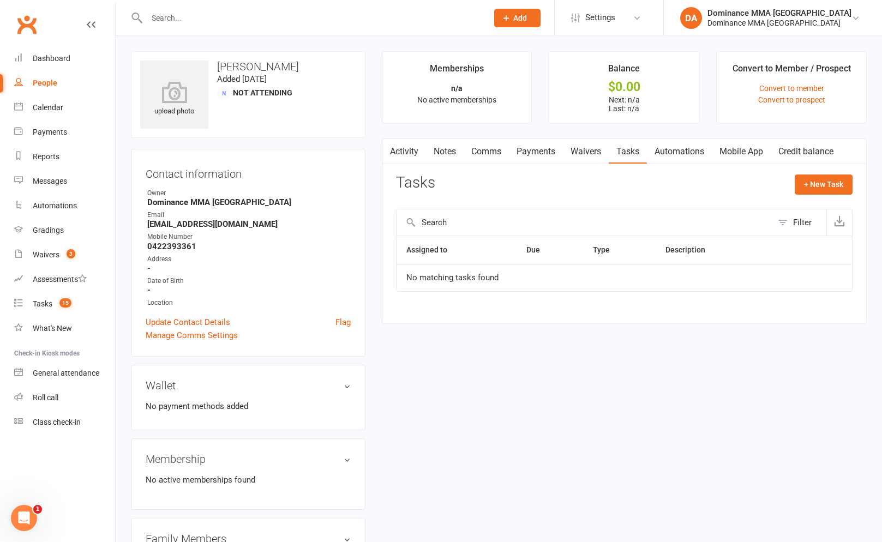
drag, startPoint x: 857, startPoint y: 192, endPoint x: 832, endPoint y: 203, distance: 27.6
click at [857, 193] on div "Activity Notes Comms Payments Waivers Tasks Automations Mobile App Credit balan…" at bounding box center [624, 231] width 485 height 185
click at [837, 188] on button "+ New Task" at bounding box center [824, 185] width 58 height 20
select select "12631"
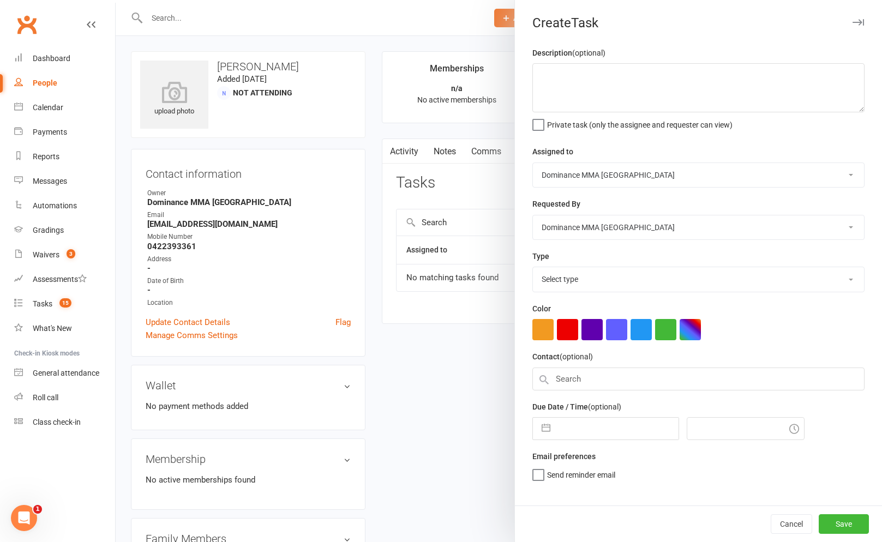
drag, startPoint x: 657, startPoint y: 261, endPoint x: 650, endPoint y: 269, distance: 10.5
click at [656, 263] on div "Type Select type A. prospect | enquiry response B. prospect | trial | not yet b…" at bounding box center [698, 271] width 332 height 43
click at [645, 275] on select "Select type A. prospect | enquiry response B. prospect | trial | not yet booked…" at bounding box center [698, 279] width 331 height 24
select select "3862"
click at [572, 105] on textarea at bounding box center [698, 87] width 332 height 49
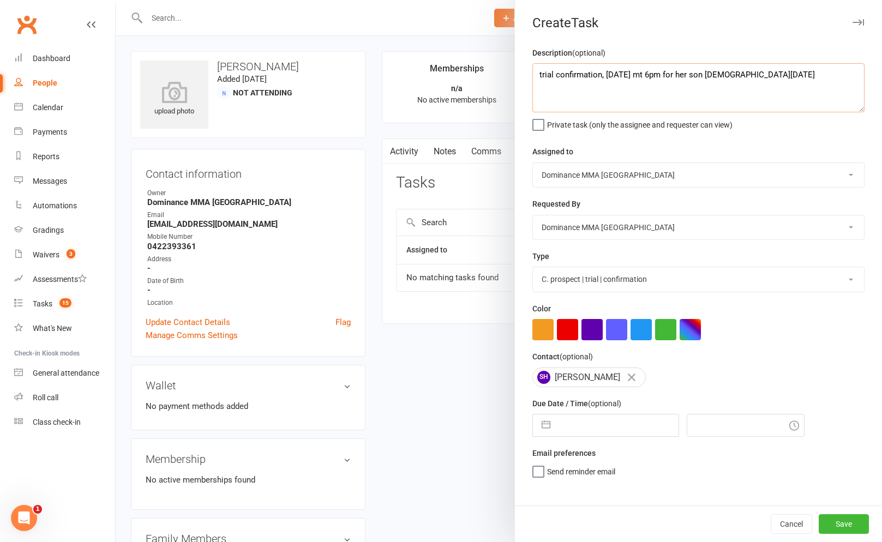
type textarea "trial confirmation, tuesday mt 6pm for her son 15/8 SA"
click at [593, 167] on select "Cat Wilson David Hart Lachlan Dart Alish S. Will Wesley Max Viney Dominance MMA…" at bounding box center [698, 175] width 331 height 24
select select "49757"
click at [585, 437] on div "Navigate forward to interact with the calendar and select a date. Press the que…" at bounding box center [605, 425] width 147 height 23
click at [565, 493] on span "Send "New Task" email" at bounding box center [584, 487] width 75 height 13
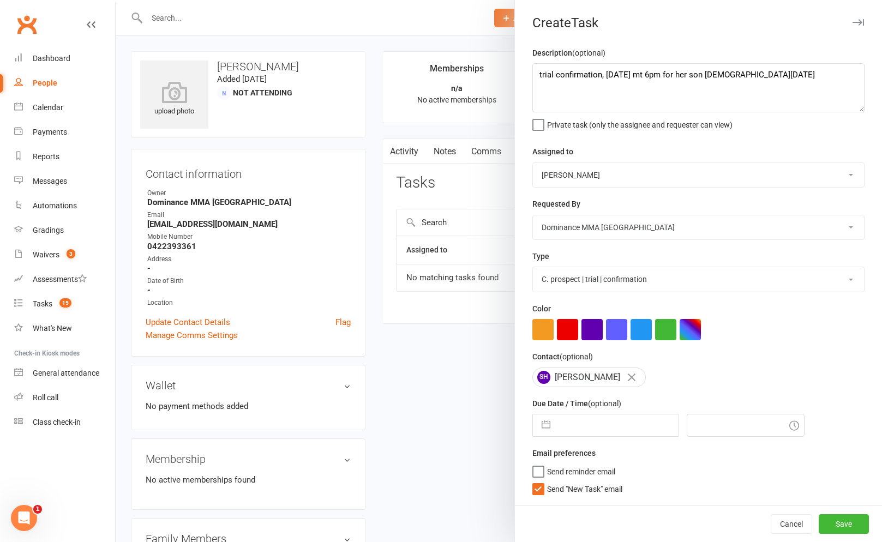
click at [565, 481] on input "Send "New Task" email" at bounding box center [577, 481] width 90 height 0
click at [580, 419] on input "text" at bounding box center [617, 426] width 123 height 22
select select "6"
select select "2025"
select select "7"
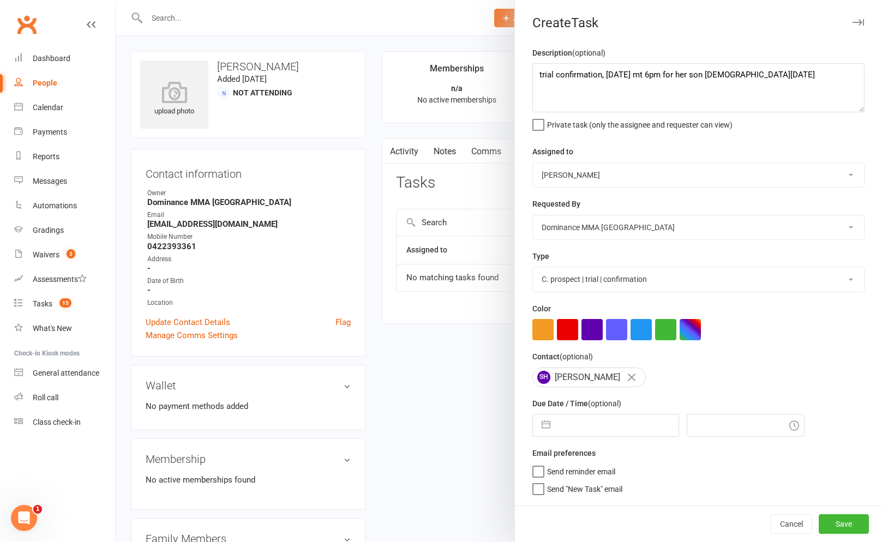
select select "2025"
select select "8"
select select "2025"
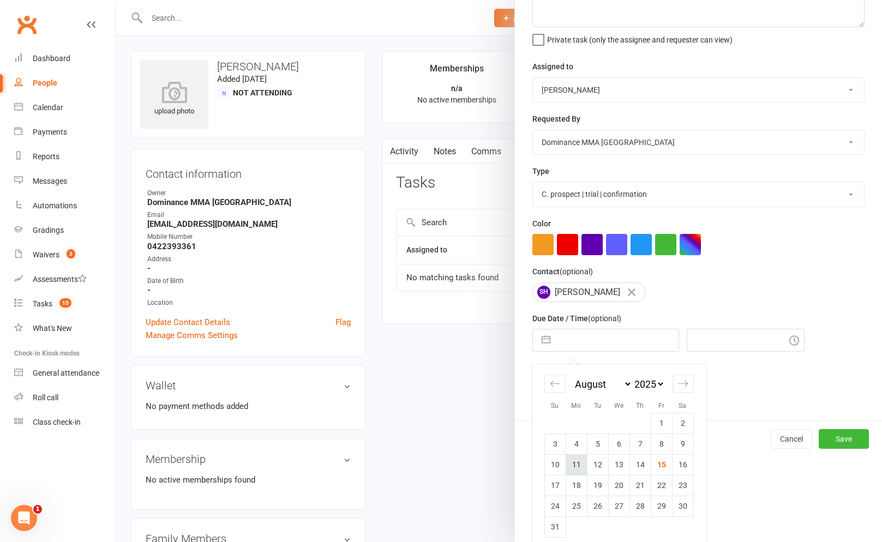
scroll to position [95, 0]
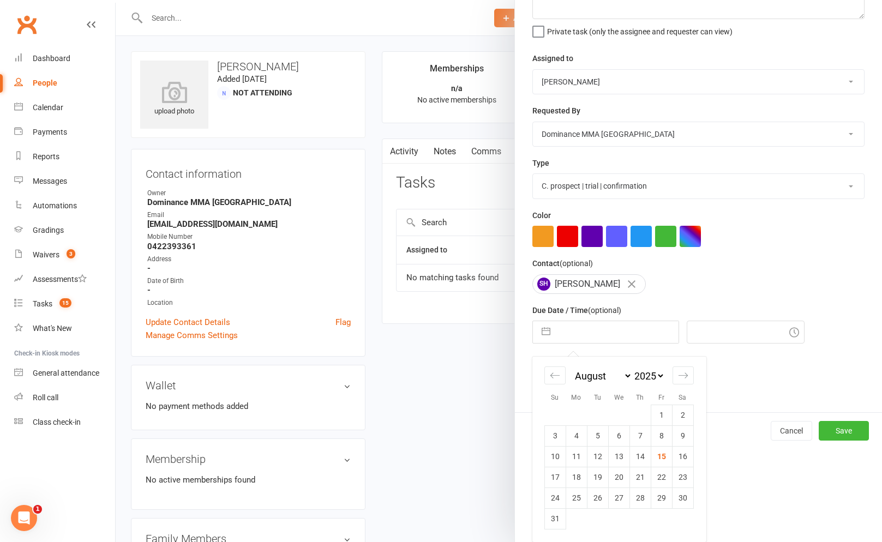
drag, startPoint x: 574, startPoint y: 469, endPoint x: 585, endPoint y: 467, distance: 11.6
click at [575, 469] on td "18" at bounding box center [576, 477] width 21 height 21
type input "18 Aug 2025"
type input "2:00pm"
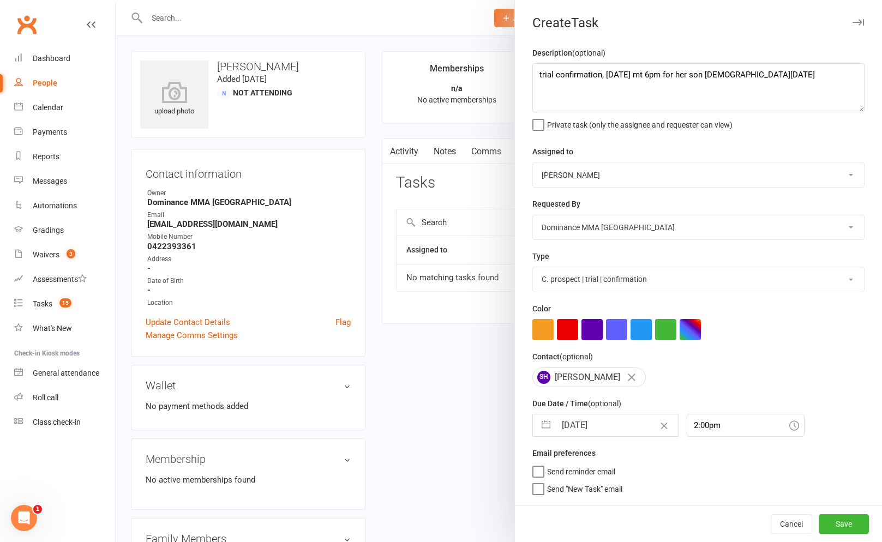
scroll to position [0, 0]
click at [842, 518] on button "Save" at bounding box center [844, 524] width 50 height 20
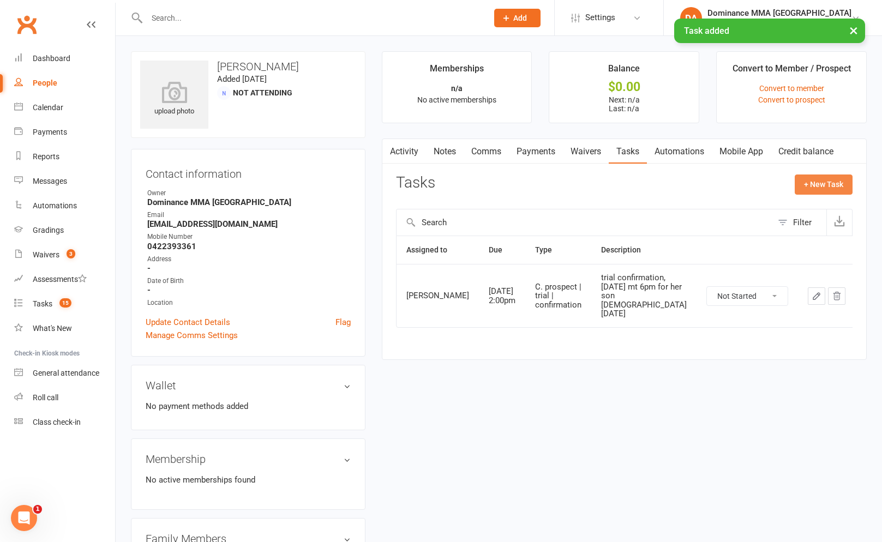
click at [836, 179] on button "+ New Task" at bounding box center [824, 185] width 58 height 20
select select "12631"
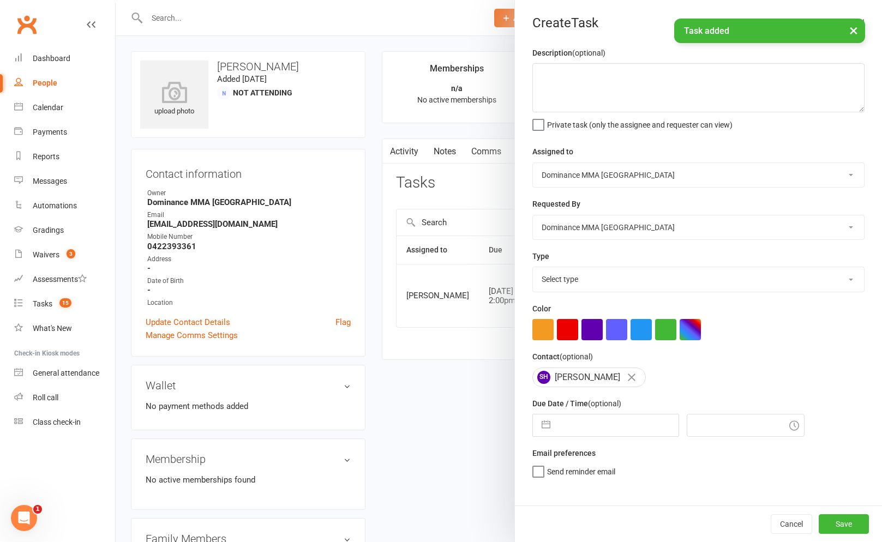
drag, startPoint x: 622, startPoint y: 257, endPoint x: 617, endPoint y: 284, distance: 27.7
click at [622, 257] on div "Type Select type A. prospect | enquiry response B. prospect | trial | not yet b…" at bounding box center [698, 271] width 332 height 43
click at [617, 284] on select "Select type A. prospect | enquiry response B. prospect | trial | not yet booked…" at bounding box center [698, 279] width 331 height 24
select select "3863"
drag, startPoint x: 580, startPoint y: 78, endPoint x: 578, endPoint y: 98, distance: 20.4
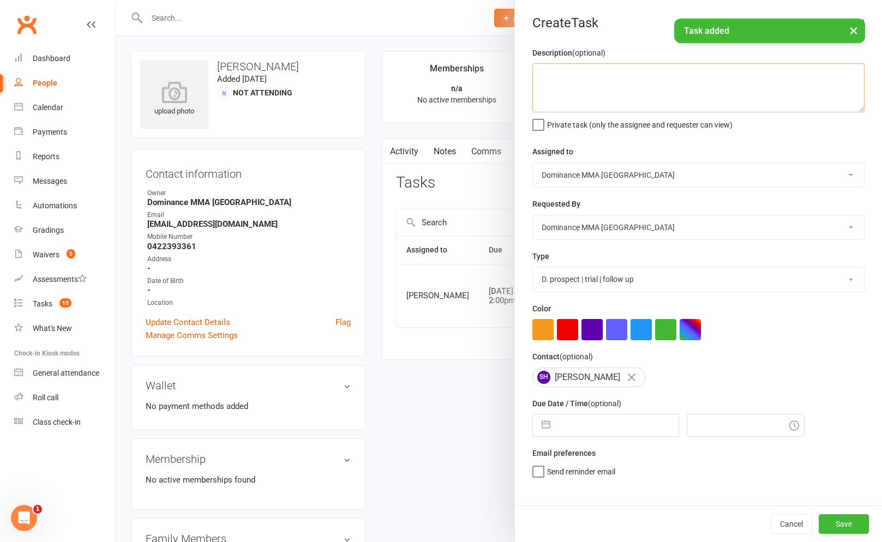
click at [581, 79] on textarea at bounding box center [698, 87] width 332 height 49
paste textarea "trial confirmation, tuesday mt 6pm for her son 15/8 SA"
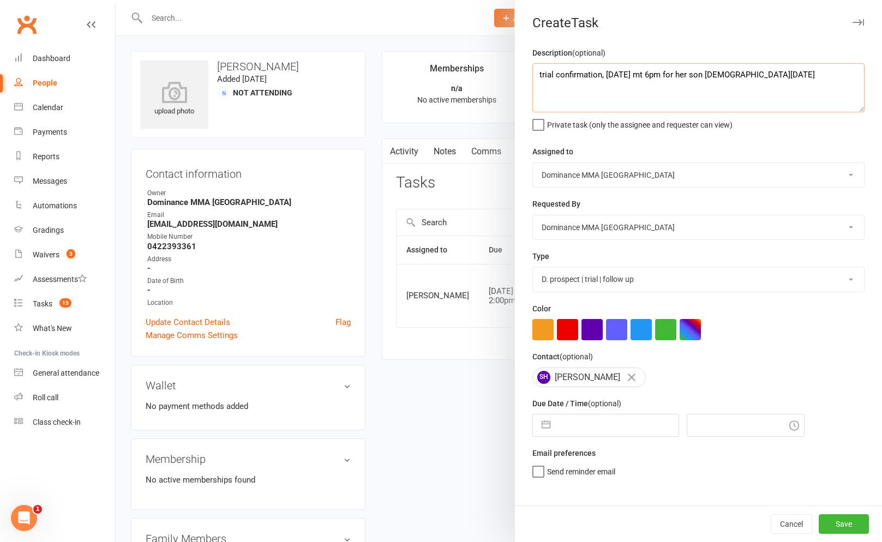
drag, startPoint x: 558, startPoint y: 78, endPoint x: 602, endPoint y: 73, distance: 43.9
click at [600, 74] on textarea "trial confirmation, tuesday mt 6pm for her son 15/8 SA" at bounding box center [698, 87] width 332 height 49
type textarea "trial follow up, tuesday mt 6pm for her son 15/8 SA"
click at [627, 169] on select "Cat Wilson David Hart Lachlan Dart Alish S. Will Wesley Max Viney Dominance MMA…" at bounding box center [698, 175] width 331 height 24
select select "49757"
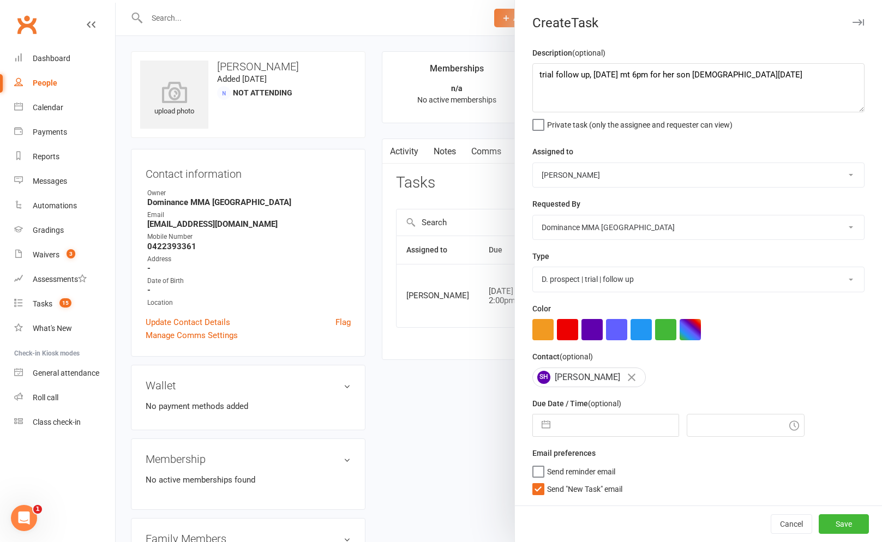
click at [593, 232] on select "Cat Wilson David Hart Lachlan Dart Alish S. Will Wesley Max Viney Dominance MMA…" at bounding box center [698, 227] width 331 height 24
click at [607, 444] on div "Description (optional) trial follow up, tuesday mt 6pm for her son 15/8 SA Priv…" at bounding box center [698, 275] width 367 height 459
click at [603, 434] on input "text" at bounding box center [617, 426] width 123 height 22
select select "6"
select select "2025"
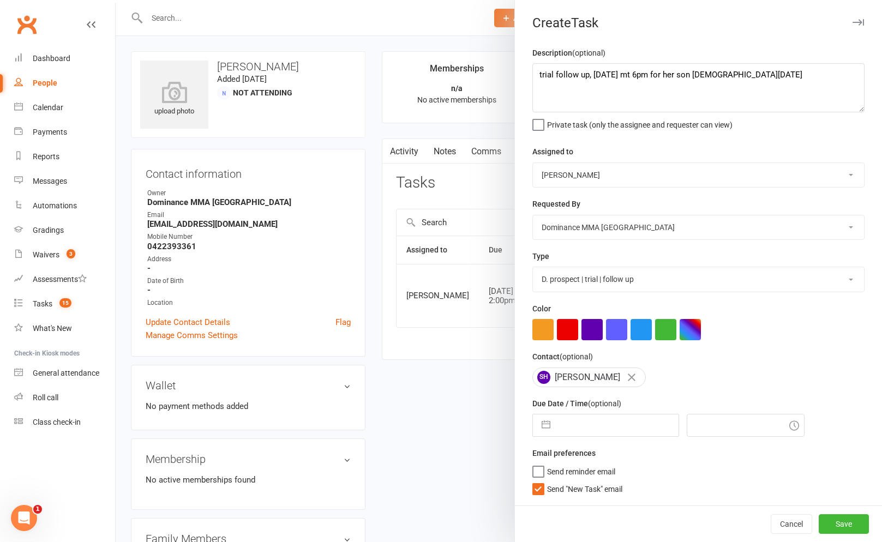
select select "7"
select select "2025"
select select "8"
select select "2025"
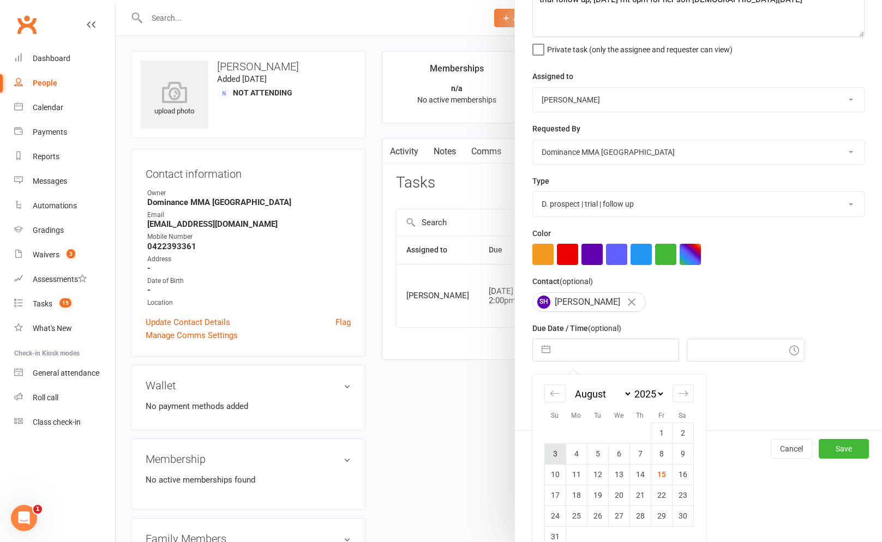
scroll to position [95, 0]
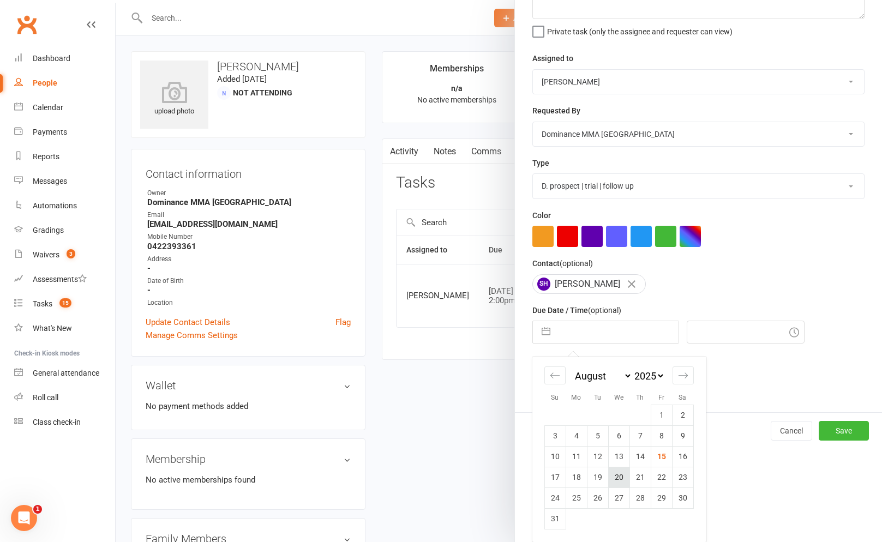
click at [610, 473] on td "20" at bounding box center [618, 477] width 21 height 21
type input "20 Aug 2025"
type input "2:00pm"
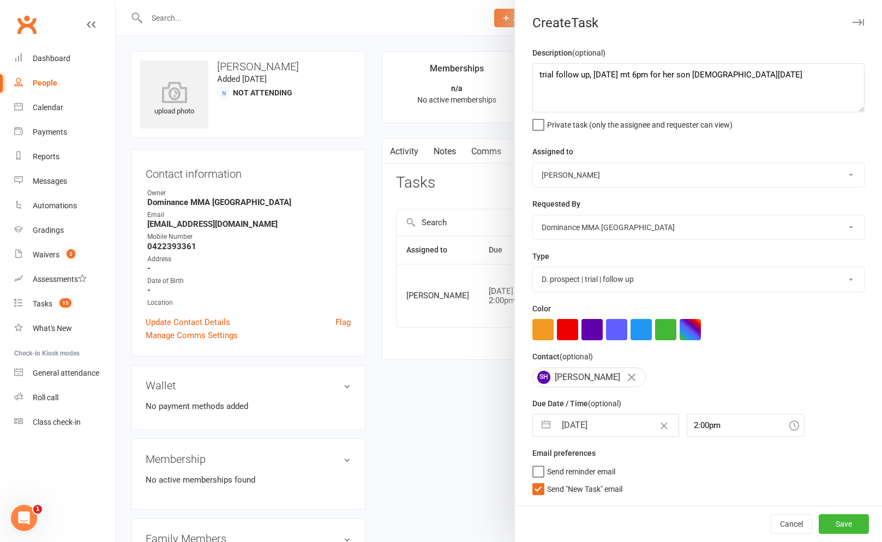
scroll to position [0, 0]
click at [570, 494] on span "Send "New Task" email" at bounding box center [584, 487] width 75 height 13
click at [570, 481] on input "Send "New Task" email" at bounding box center [577, 481] width 90 height 0
click at [843, 523] on button "Save" at bounding box center [844, 524] width 50 height 20
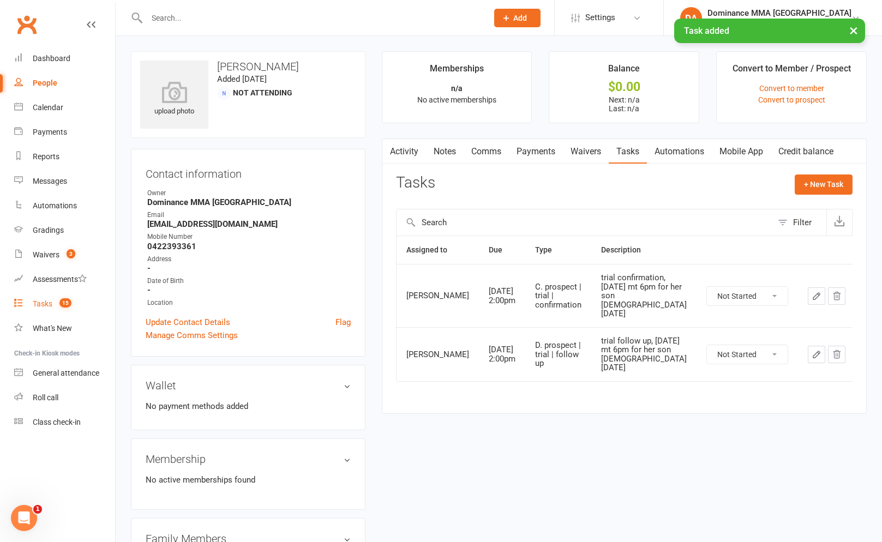
click at [65, 292] on link "Tasks 15" at bounding box center [64, 304] width 101 height 25
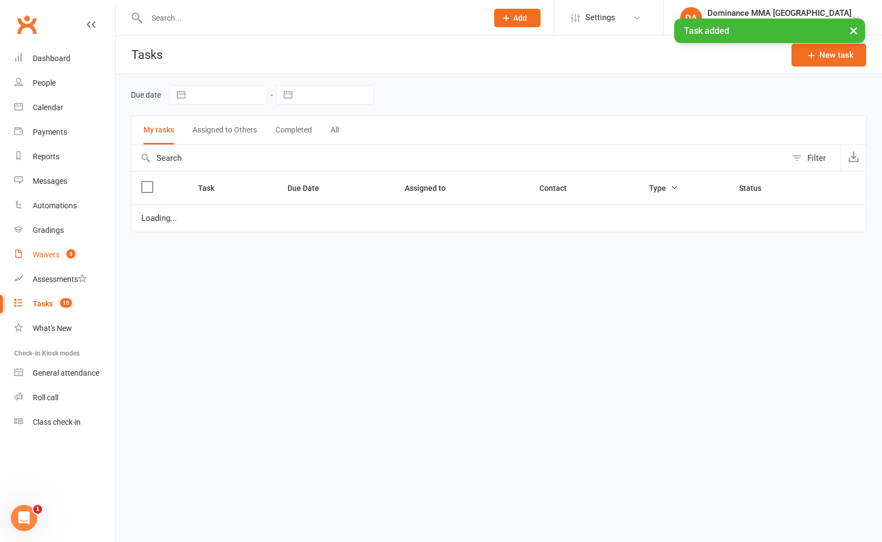
click at [70, 254] on span "3" at bounding box center [71, 253] width 9 height 9
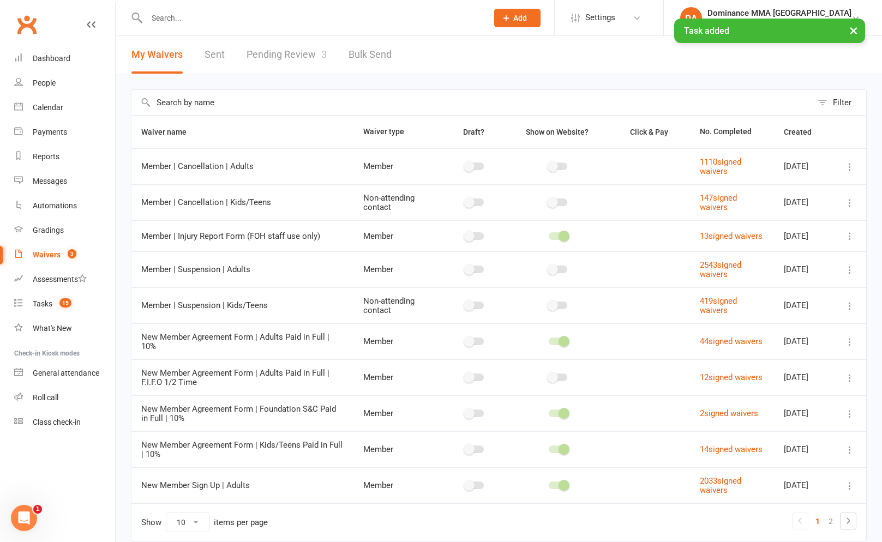
click at [287, 76] on div "Filter Waiver name Waiver type Draft? Show on Website? Click & Pay No. Complete…" at bounding box center [499, 323] width 766 height 498
click at [291, 59] on link "Pending Review 3" at bounding box center [287, 55] width 80 height 38
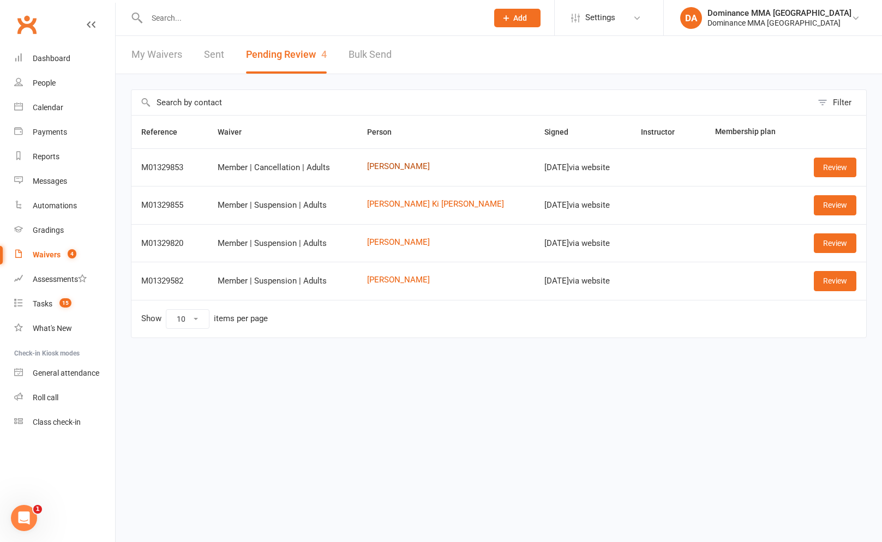
drag, startPoint x: 411, startPoint y: 169, endPoint x: 404, endPoint y: 178, distance: 11.2
click at [411, 169] on link "Archie Koning" at bounding box center [446, 166] width 158 height 9
click at [409, 205] on link "Yee Ki Chan" at bounding box center [446, 204] width 158 height 9
drag, startPoint x: 402, startPoint y: 237, endPoint x: 409, endPoint y: 255, distance: 19.7
click at [402, 237] on td "Peter Thach" at bounding box center [445, 243] width 177 height 38
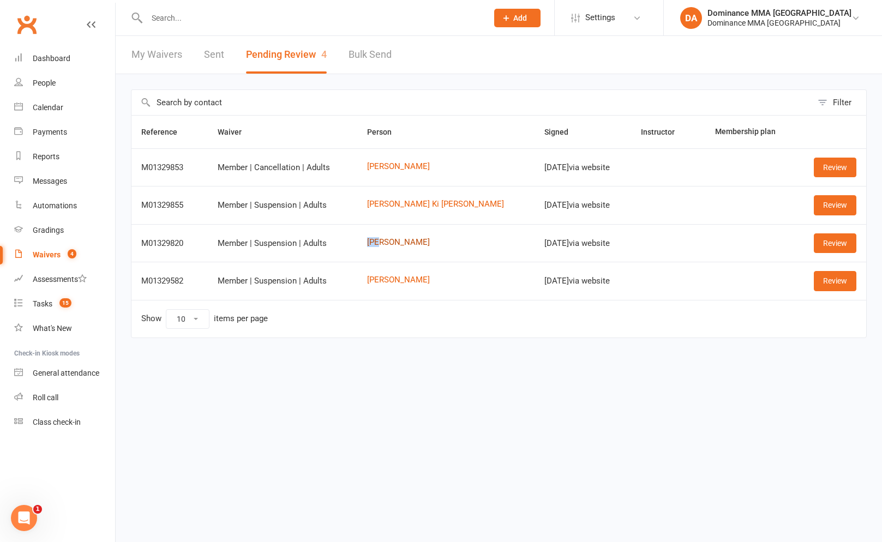
click at [409, 244] on link "Peter Thach" at bounding box center [446, 242] width 158 height 9
drag, startPoint x: 412, startPoint y: 274, endPoint x: 412, endPoint y: 280, distance: 6.0
click at [412, 279] on td "[PERSON_NAME]" at bounding box center [445, 281] width 177 height 38
click at [412, 280] on link "[PERSON_NAME]" at bounding box center [446, 279] width 158 height 9
click at [840, 278] on link "Review" at bounding box center [835, 281] width 43 height 20
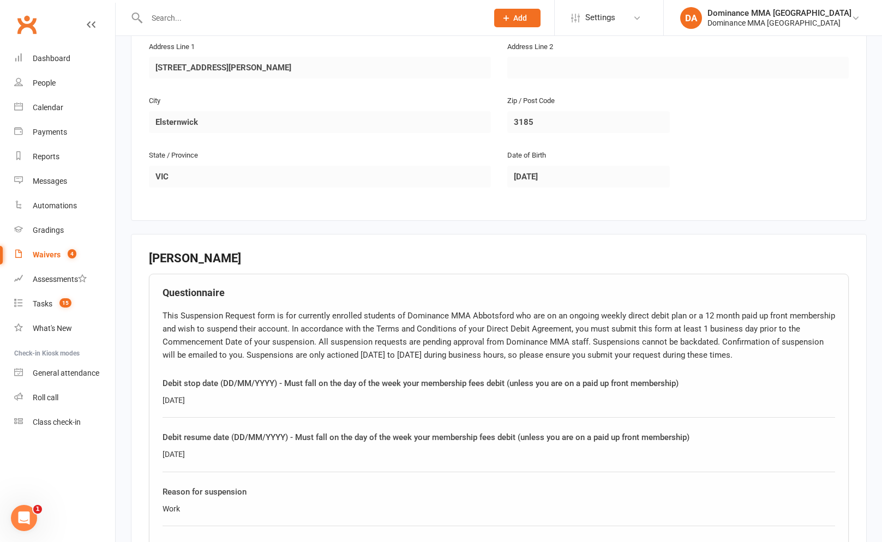
scroll to position [307, 0]
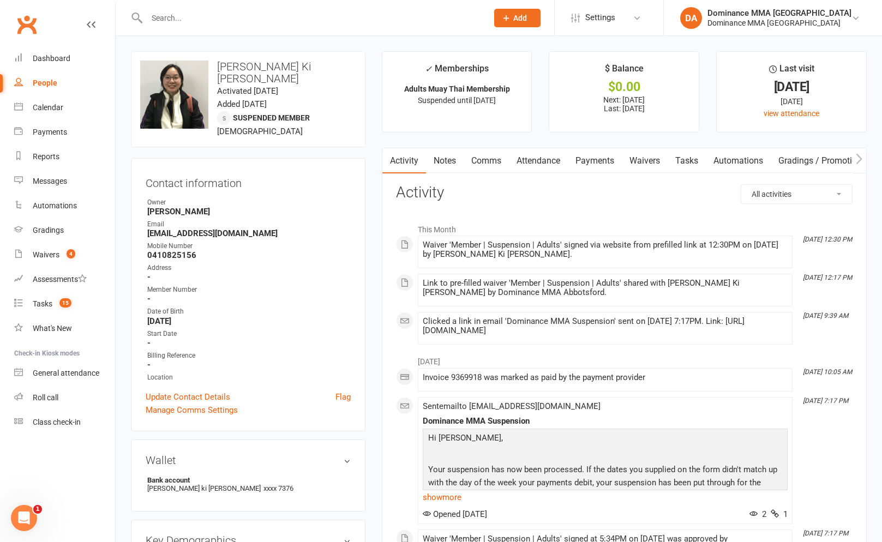
click at [585, 160] on link "Payments" at bounding box center [595, 160] width 54 height 25
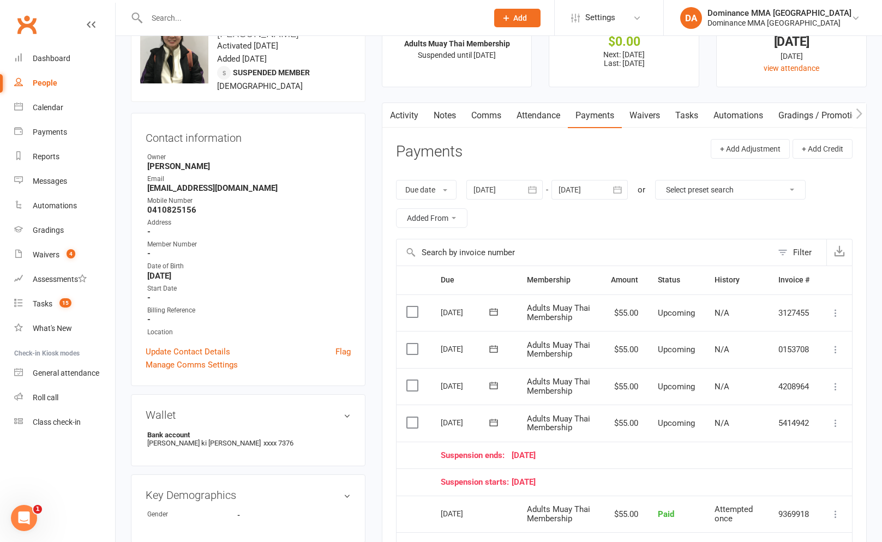
scroll to position [47, 0]
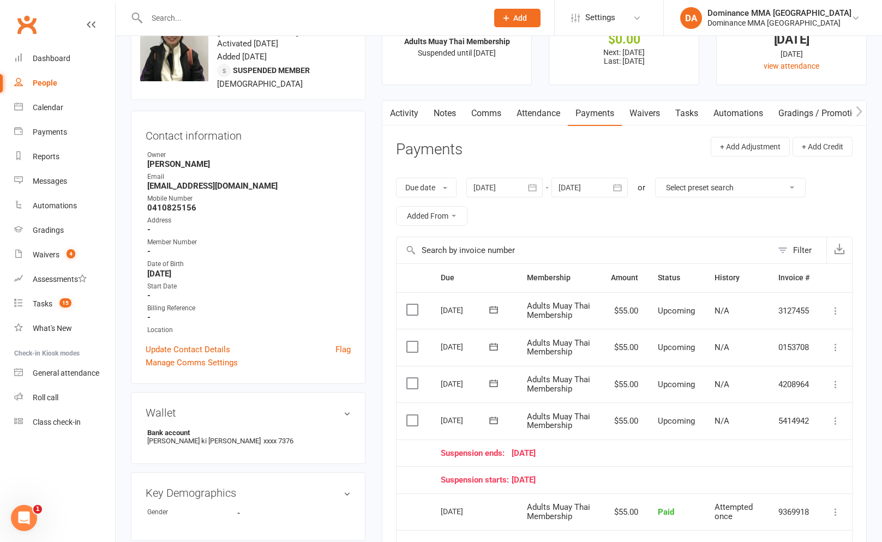
click at [834, 421] on icon at bounding box center [835, 421] width 11 height 11
click at [752, 502] on link "Skip" at bounding box center [777, 508] width 129 height 22
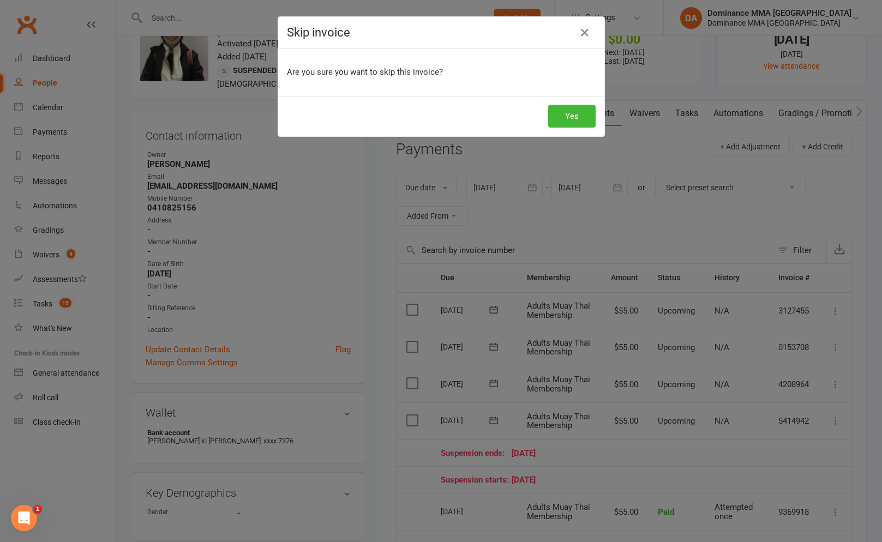
click at [547, 109] on div "Yes" at bounding box center [441, 116] width 326 height 40
drag, startPoint x: 557, startPoint y: 109, endPoint x: 540, endPoint y: 103, distance: 18.1
click at [557, 109] on button "Yes" at bounding box center [571, 116] width 47 height 23
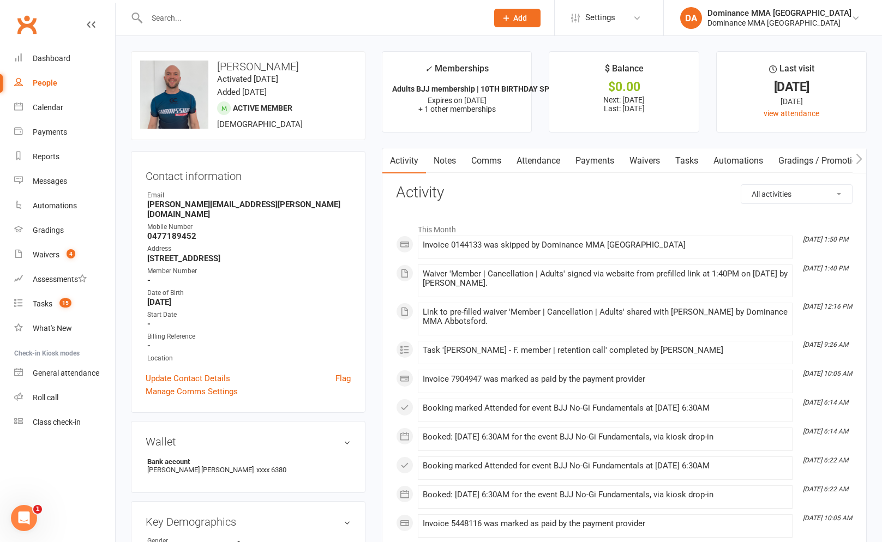
click at [626, 167] on link "Waivers" at bounding box center [645, 160] width 46 height 25
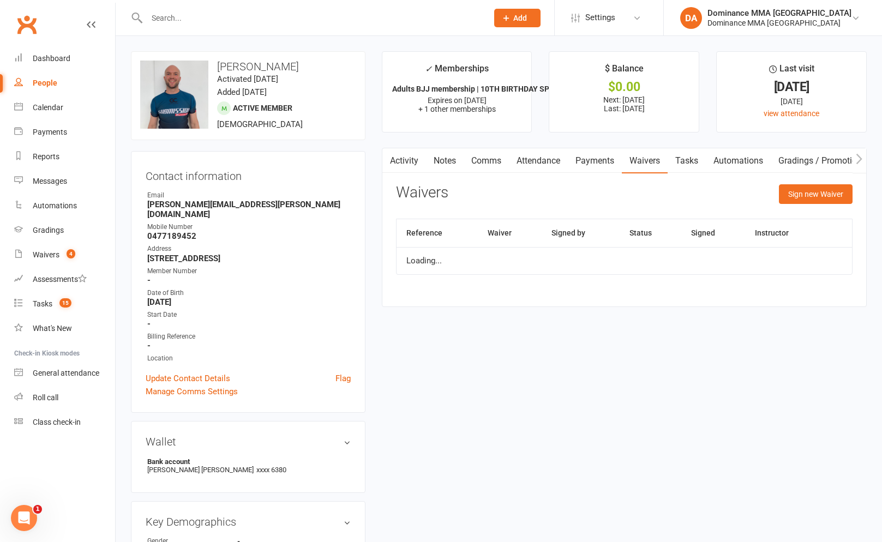
click at [608, 162] on link "Payments" at bounding box center [595, 160] width 54 height 25
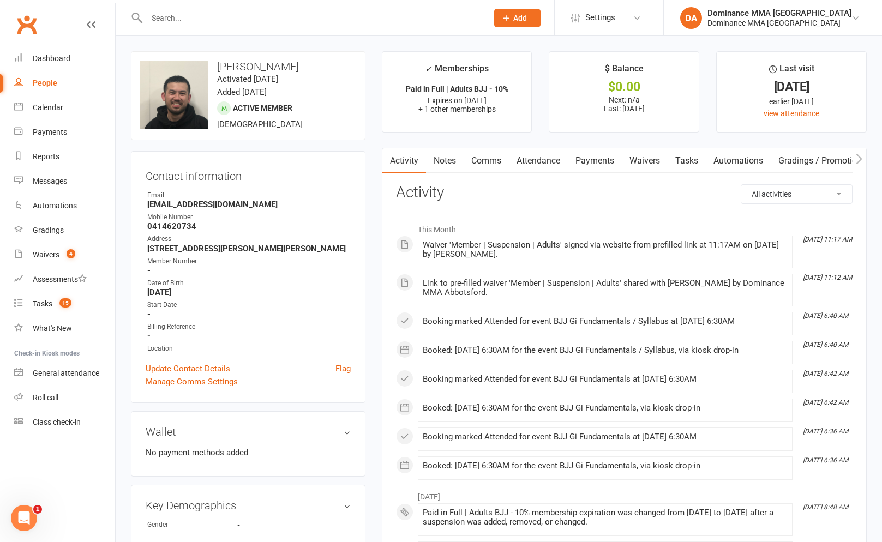
click at [579, 159] on link "Payments" at bounding box center [595, 160] width 54 height 25
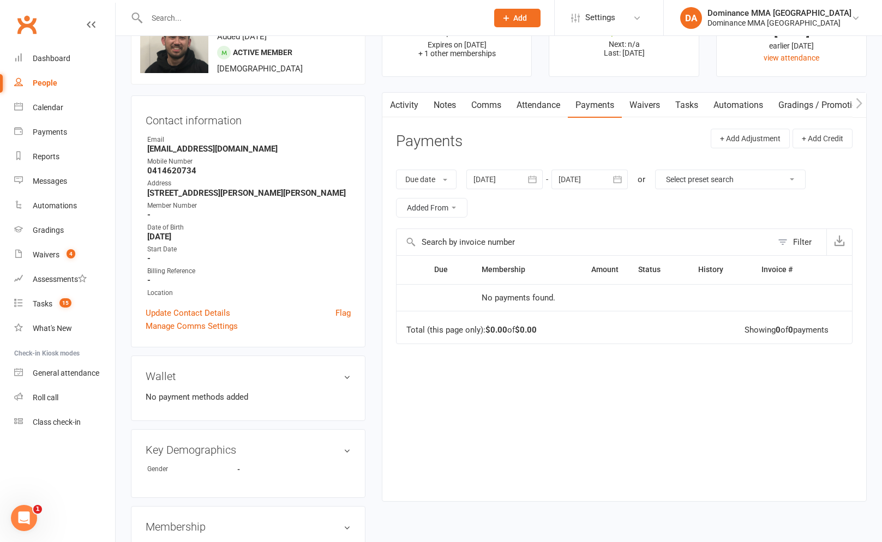
scroll to position [61, 0]
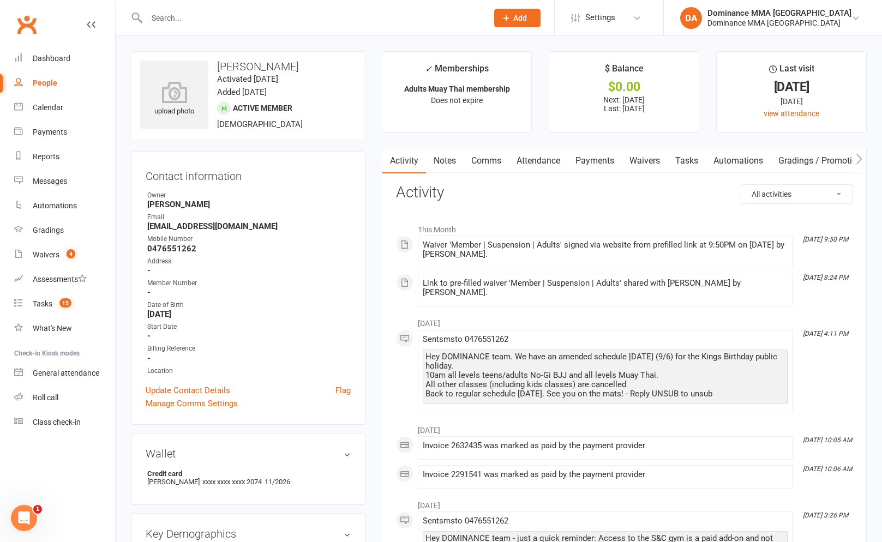
click at [605, 153] on link "Payments" at bounding box center [595, 160] width 54 height 25
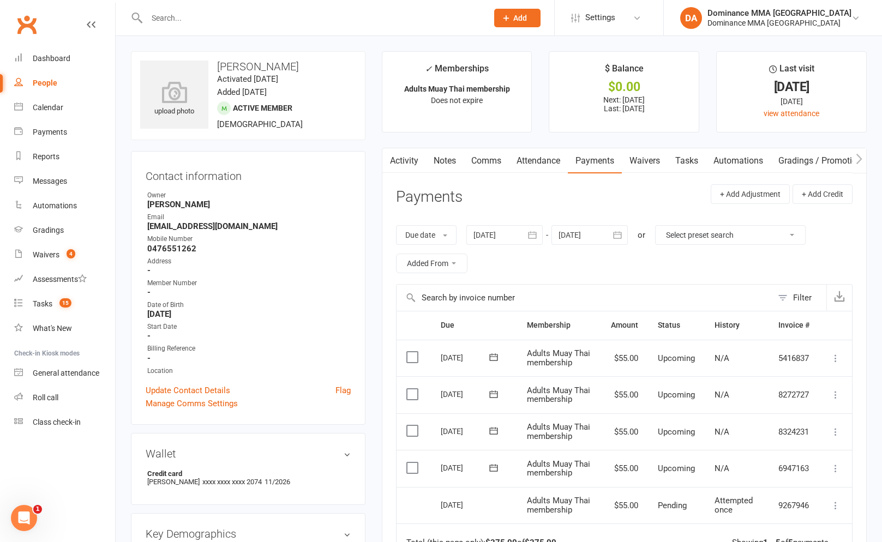
click at [836, 462] on button at bounding box center [835, 468] width 13 height 13
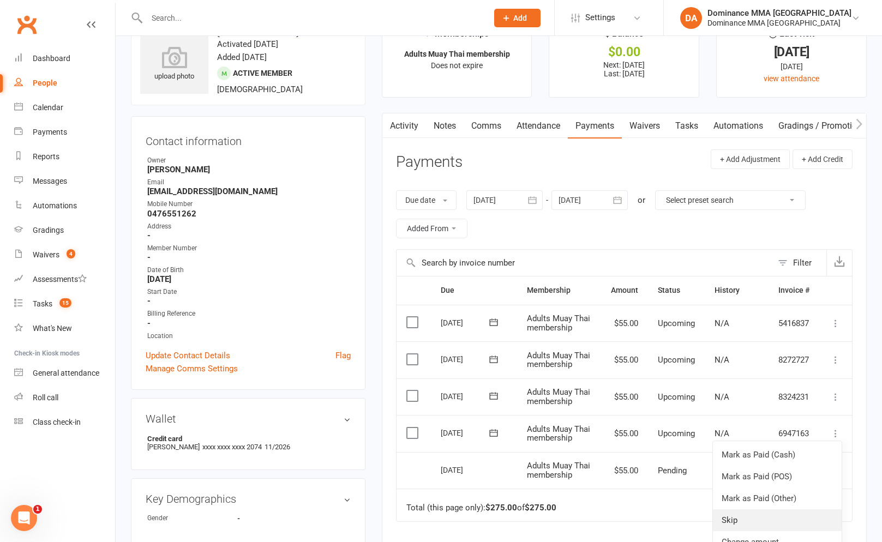
scroll to position [44, 0]
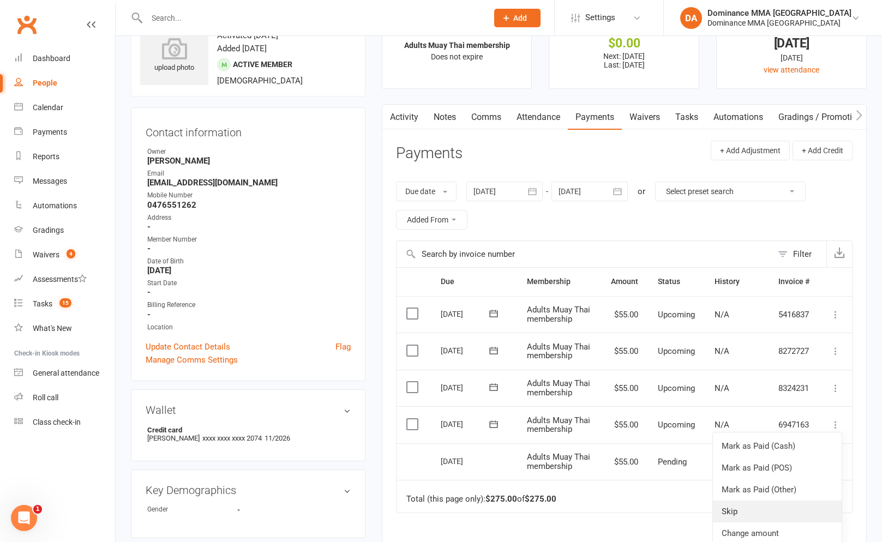
click at [747, 513] on link "Skip" at bounding box center [777, 512] width 129 height 22
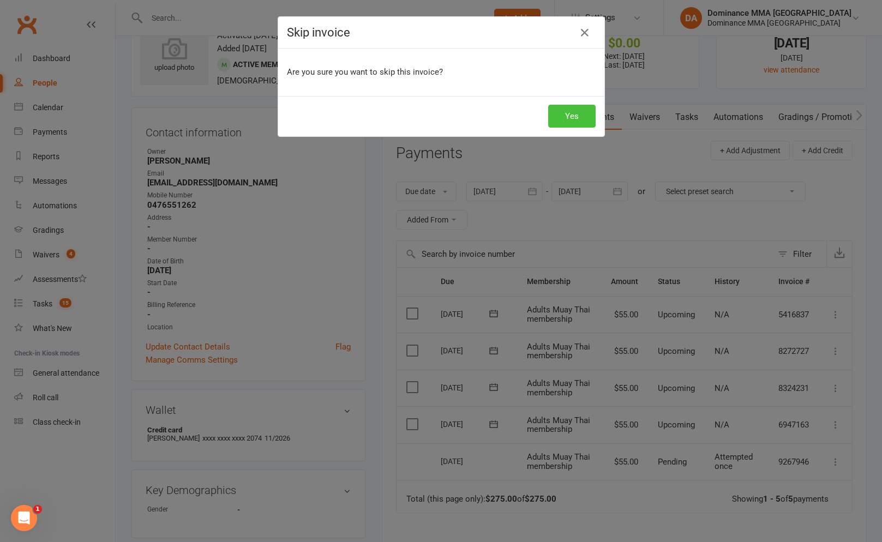
click at [561, 121] on button "Yes" at bounding box center [571, 116] width 47 height 23
